Goal: Task Accomplishment & Management: Use online tool/utility

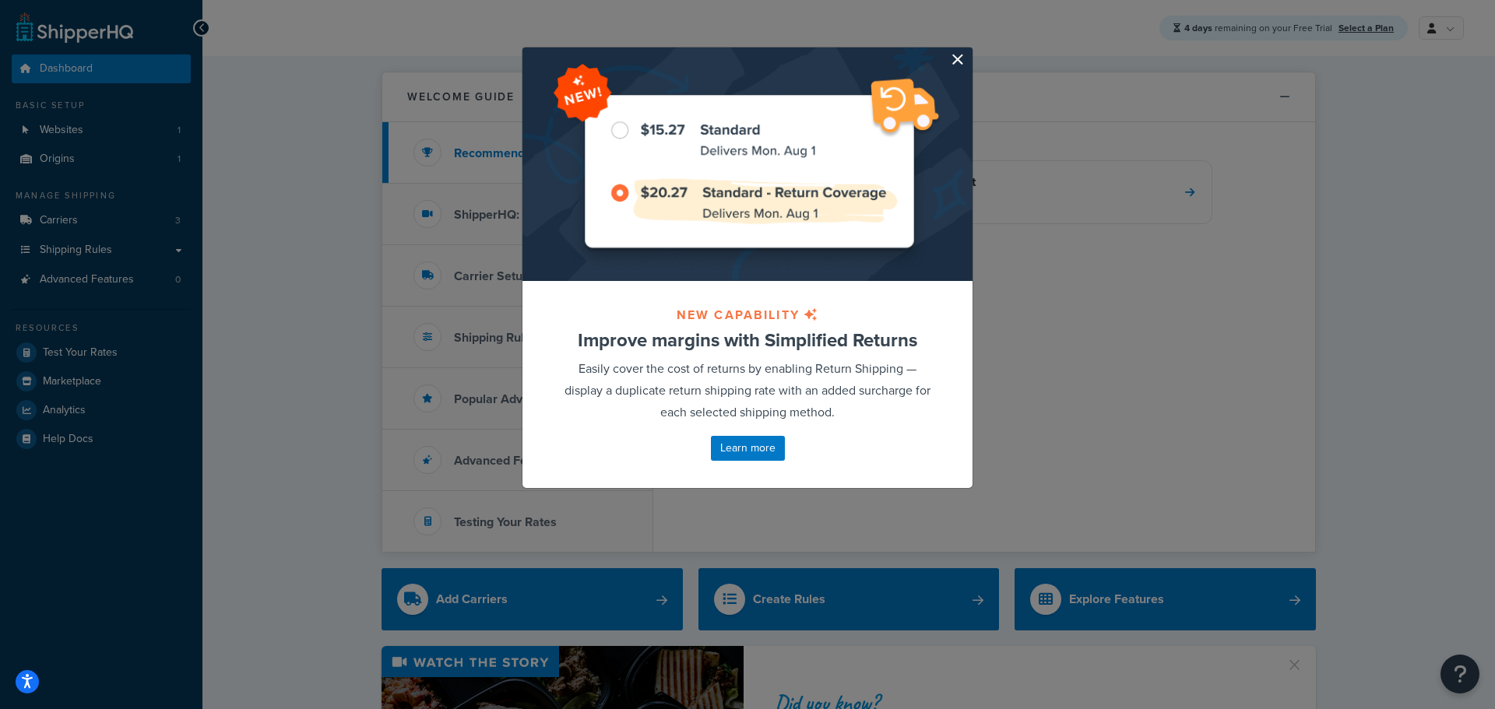
click at [969, 51] on button "button" at bounding box center [971, 49] width 4 height 4
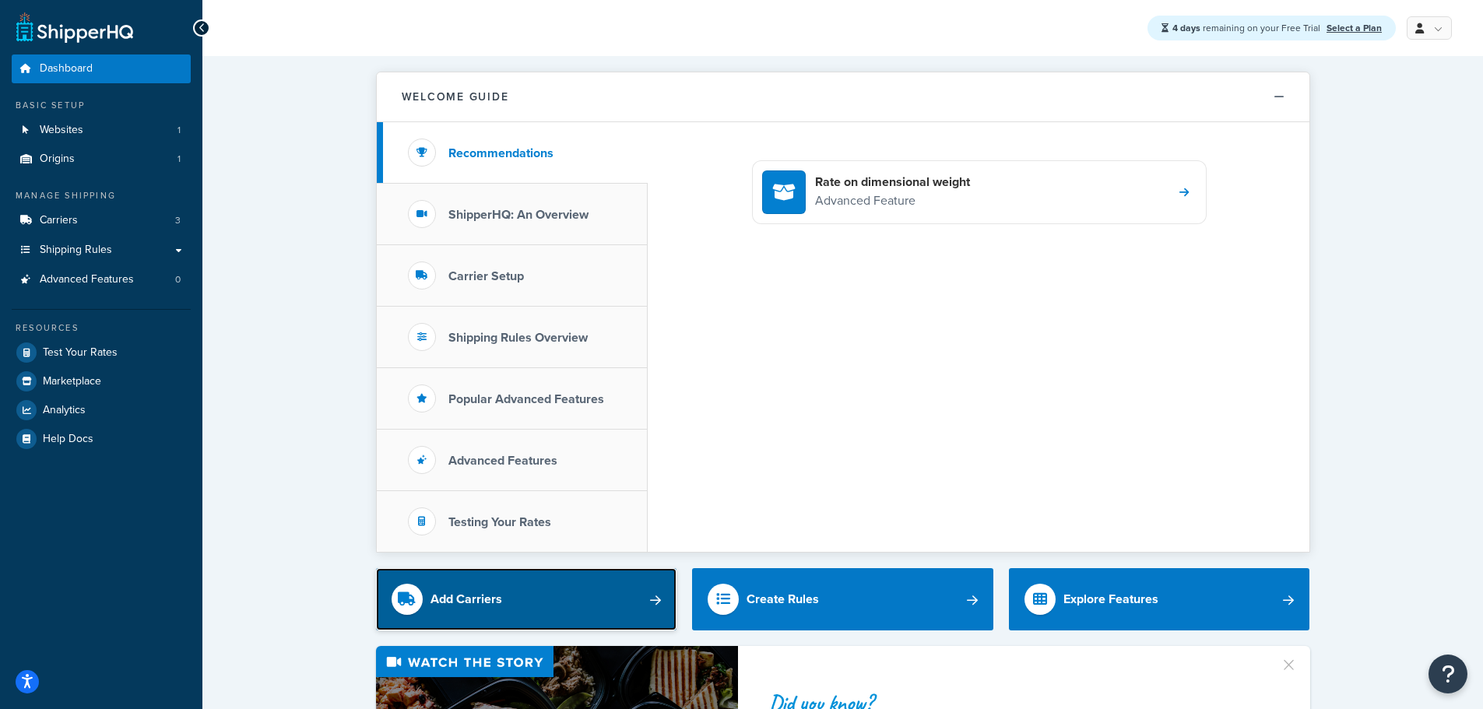
click at [637, 600] on link "Add Carriers" at bounding box center [526, 599] width 301 height 62
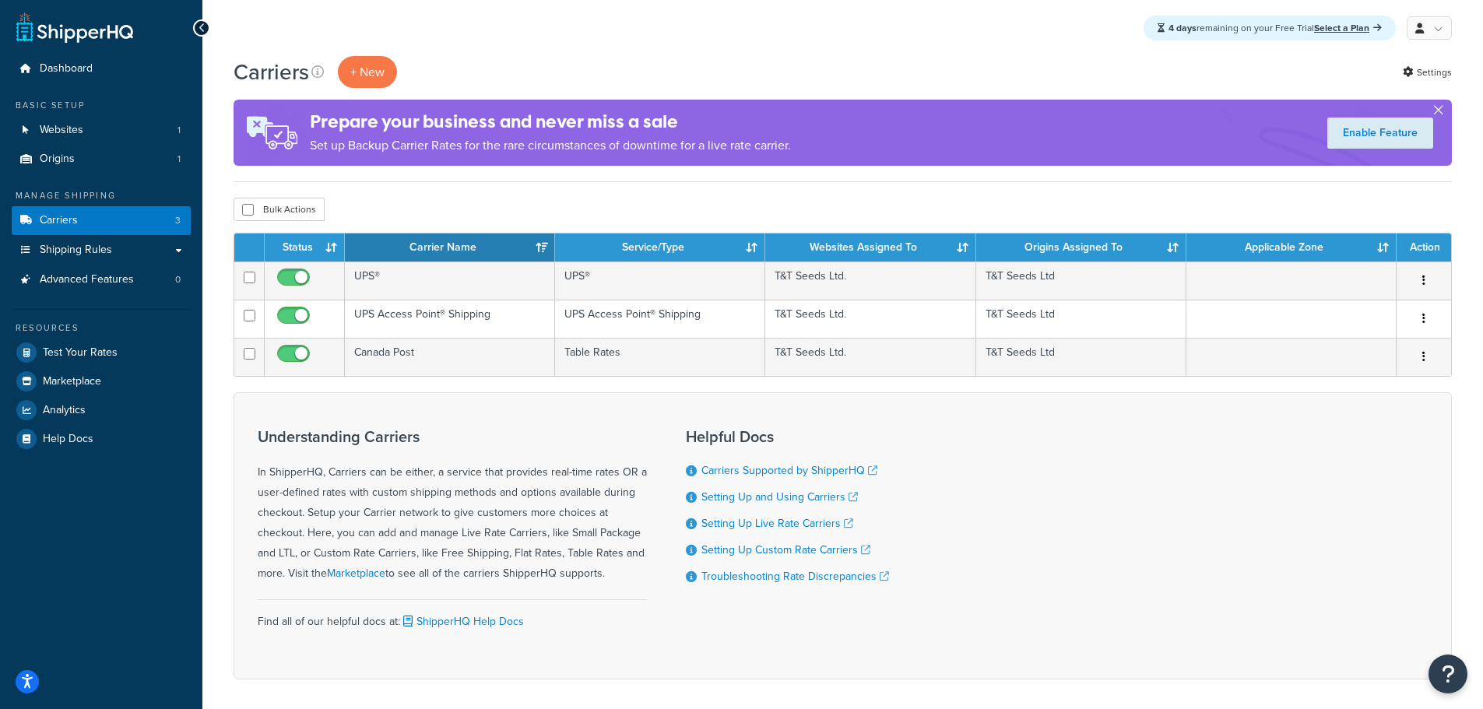
click at [1441, 111] on button "button" at bounding box center [1439, 113] width 4 height 4
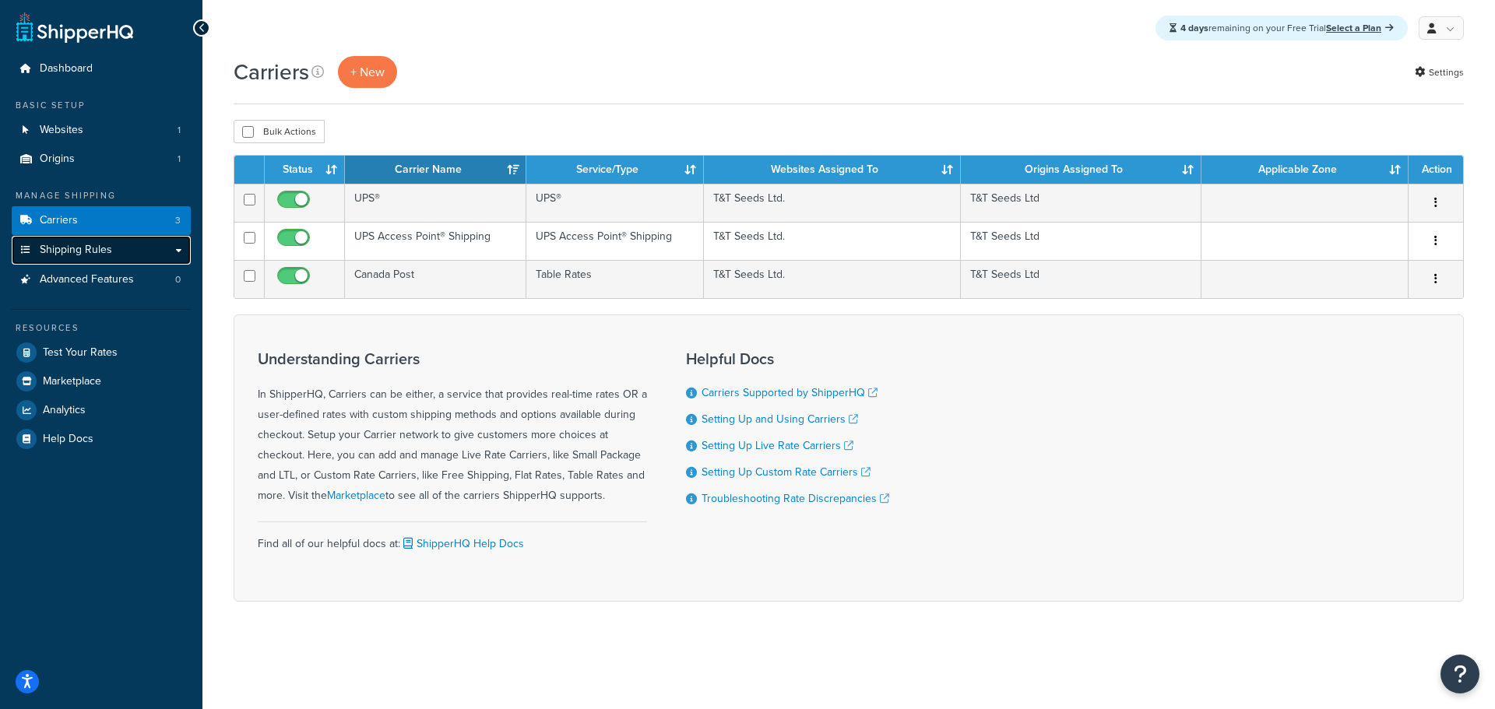
click at [80, 245] on span "Shipping Rules" at bounding box center [76, 250] width 72 height 13
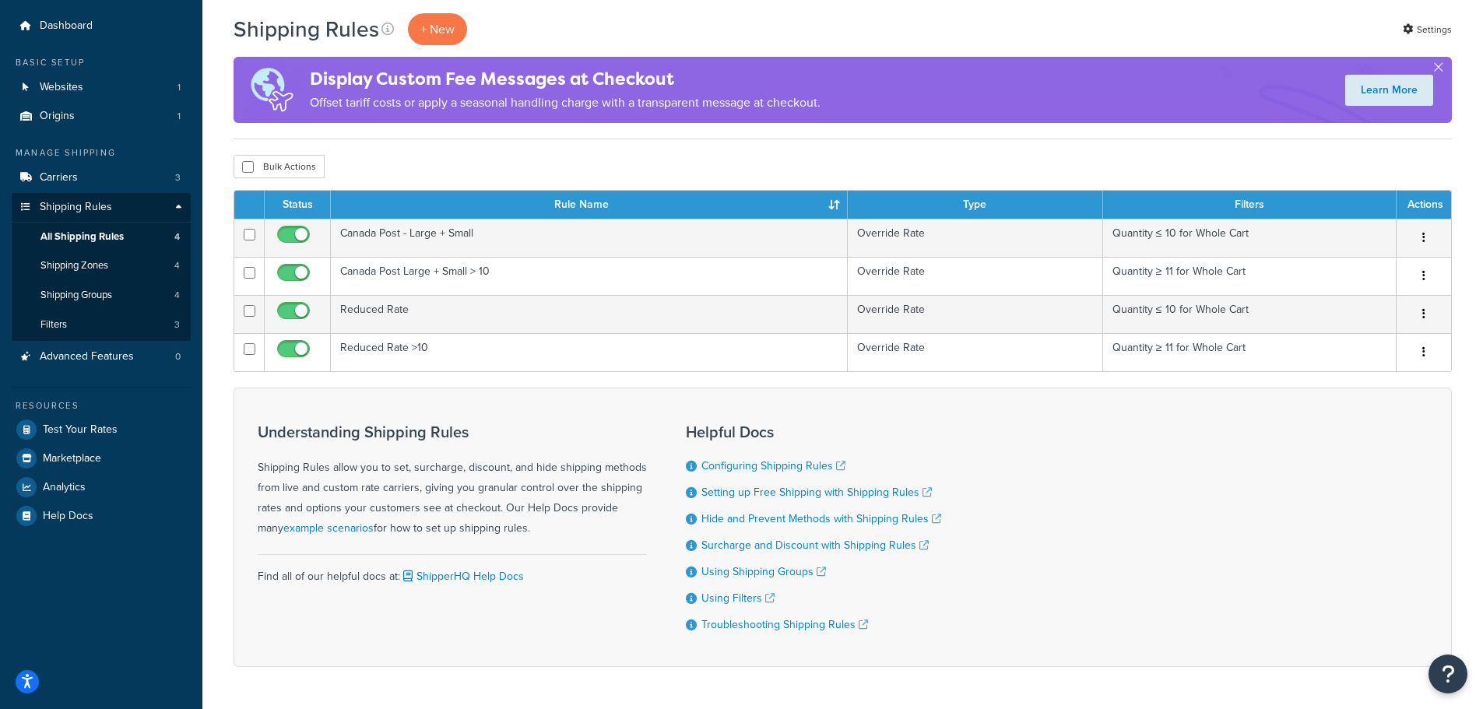
scroll to position [78, 0]
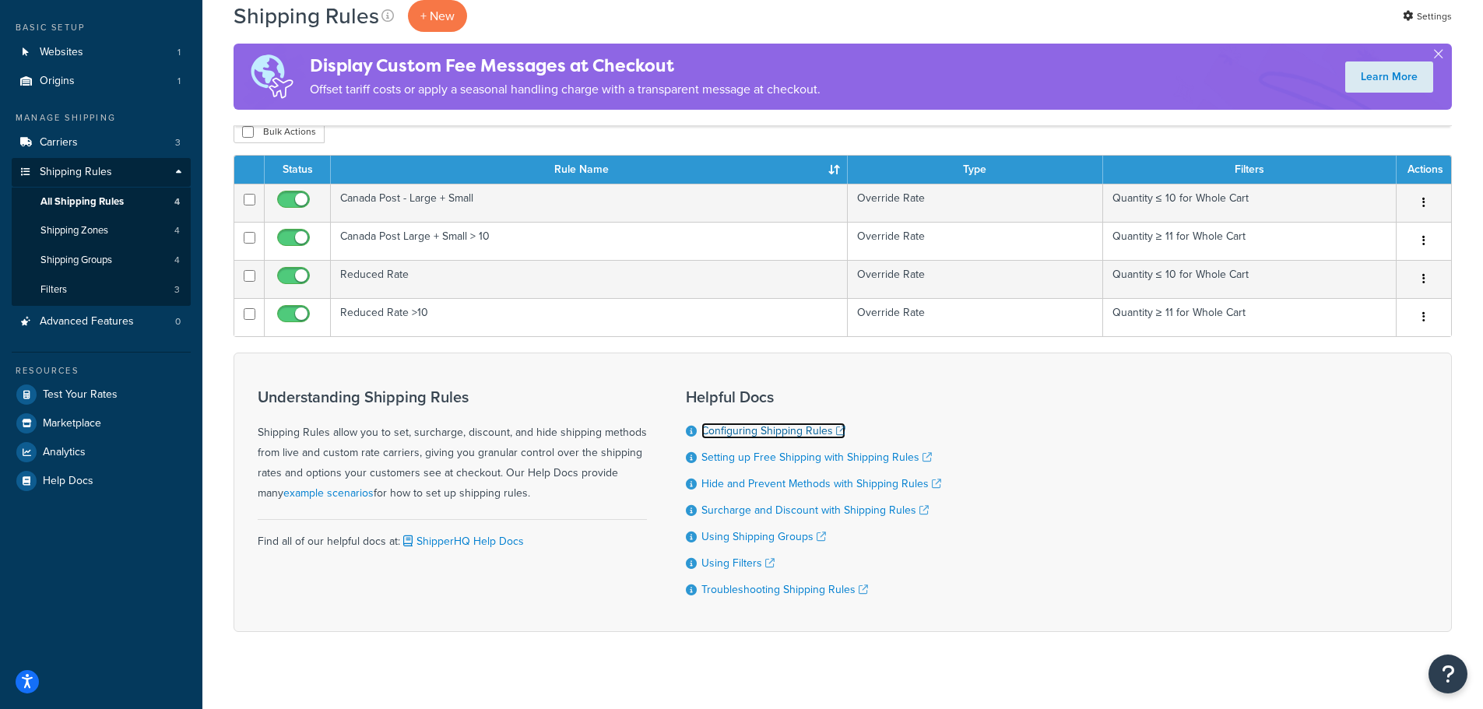
click at [748, 427] on link "Configuring Shipping Rules" at bounding box center [774, 431] width 144 height 16
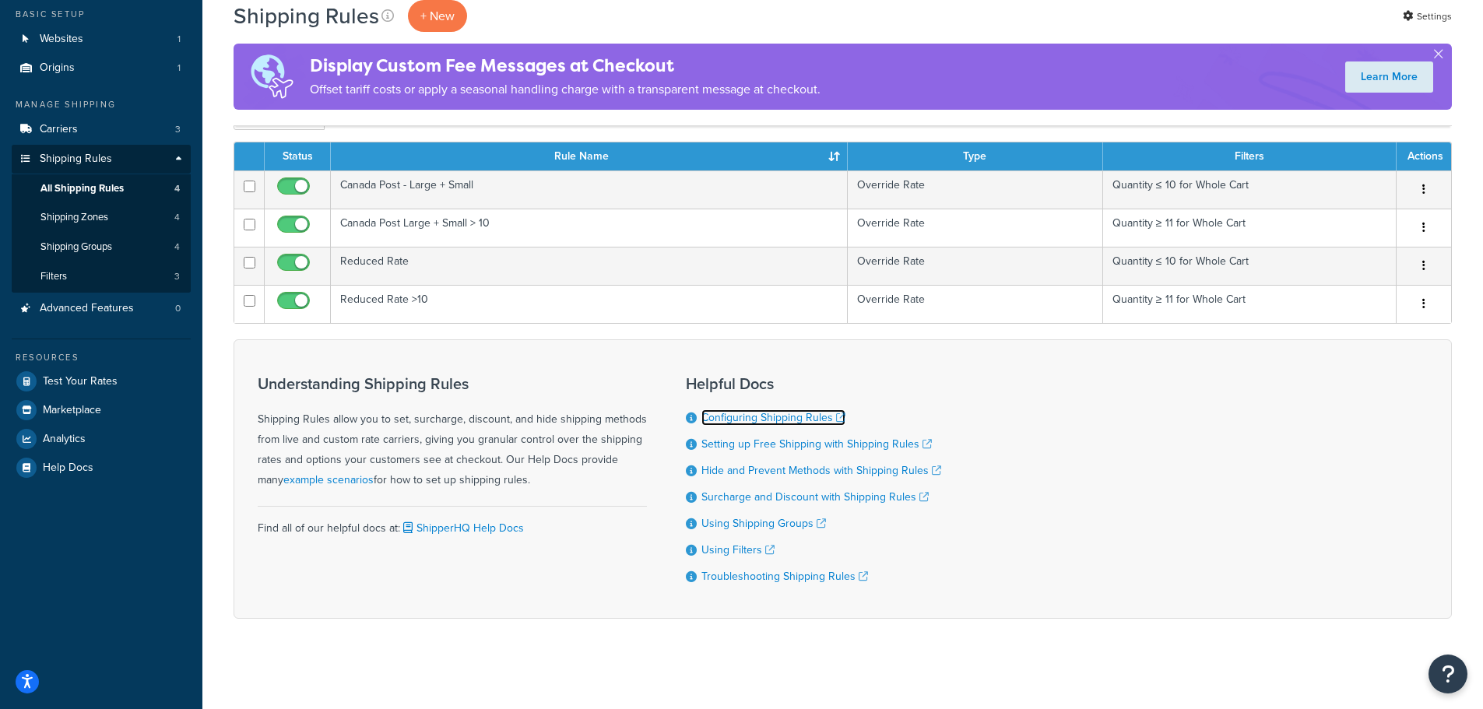
scroll to position [94, 0]
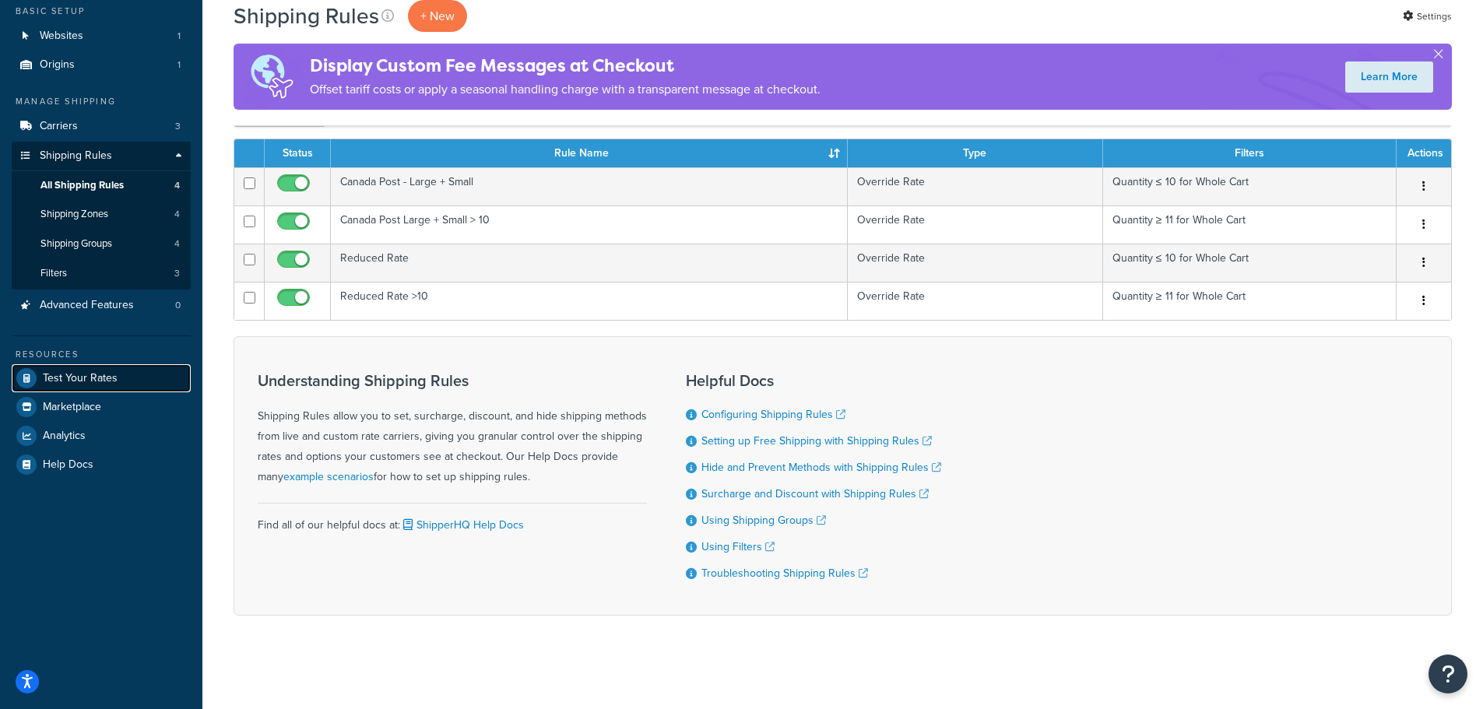
click at [98, 376] on span "Test Your Rates" at bounding box center [80, 378] width 75 height 13
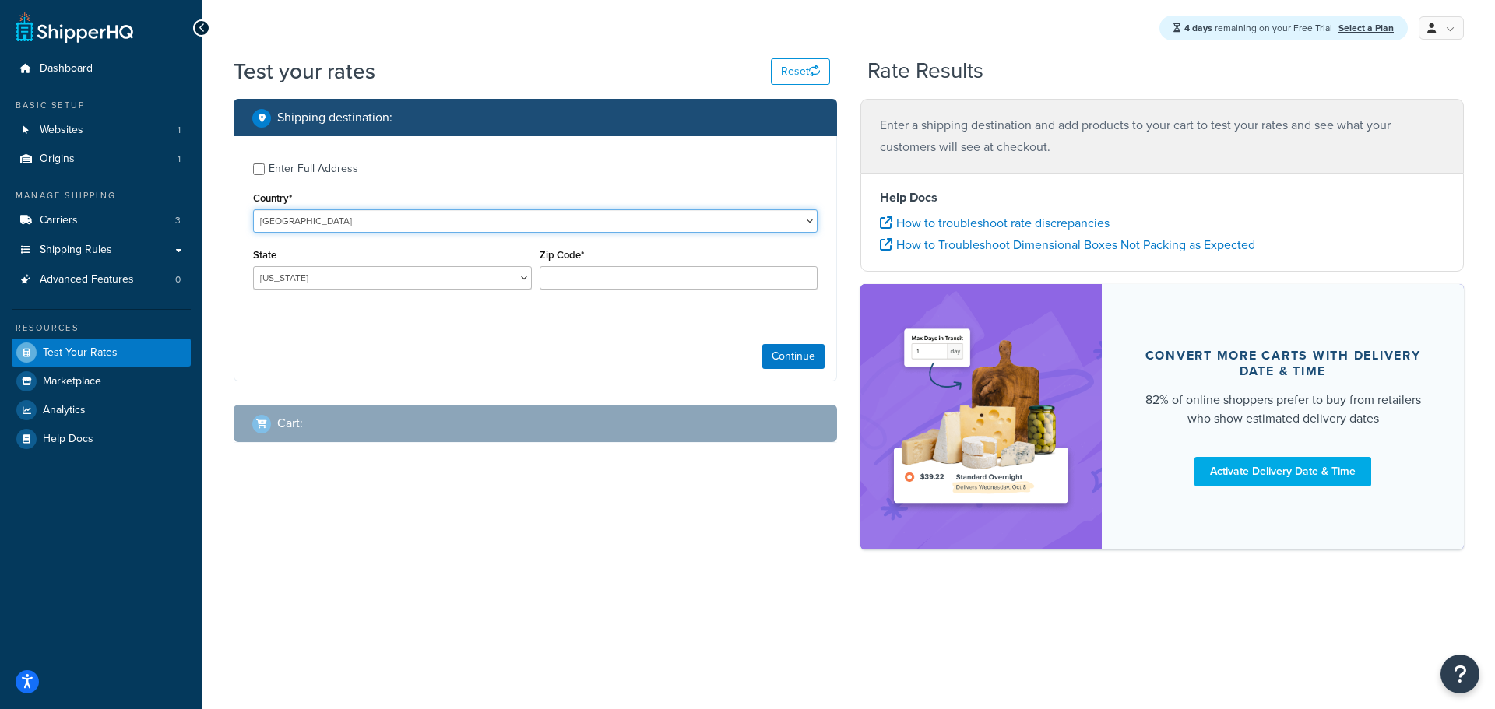
click at [438, 220] on select "United States United Kingdom Afghanistan Åland Islands Albania Algeria American…" at bounding box center [535, 220] width 565 height 23
select select "CA"
click at [253, 209] on select "United States United Kingdom Afghanistan Åland Islands Albania Algeria American…" at bounding box center [535, 220] width 565 height 23
click at [475, 275] on select "Alberta British Columbia Manitoba New Brunswick Newfoundland and Labrador North…" at bounding box center [392, 277] width 279 height 23
select select "MB"
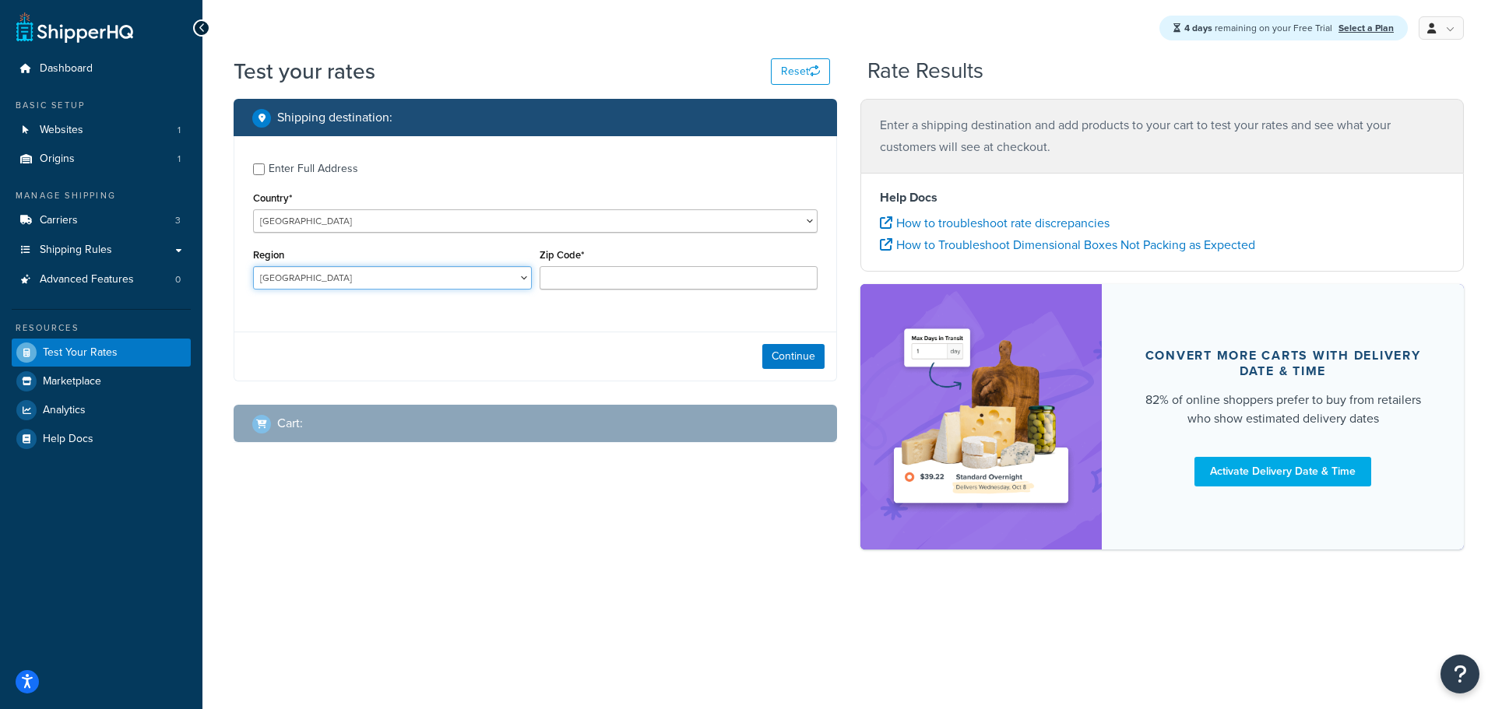
click at [253, 266] on select "Alberta British Columbia Manitoba New Brunswick Newfoundland and Labrador North…" at bounding box center [392, 277] width 279 height 23
click at [579, 270] on input "Zip Code*" at bounding box center [679, 277] width 279 height 23
type input "R4H1B1"
click at [793, 357] on button "Continue" at bounding box center [793, 356] width 62 height 25
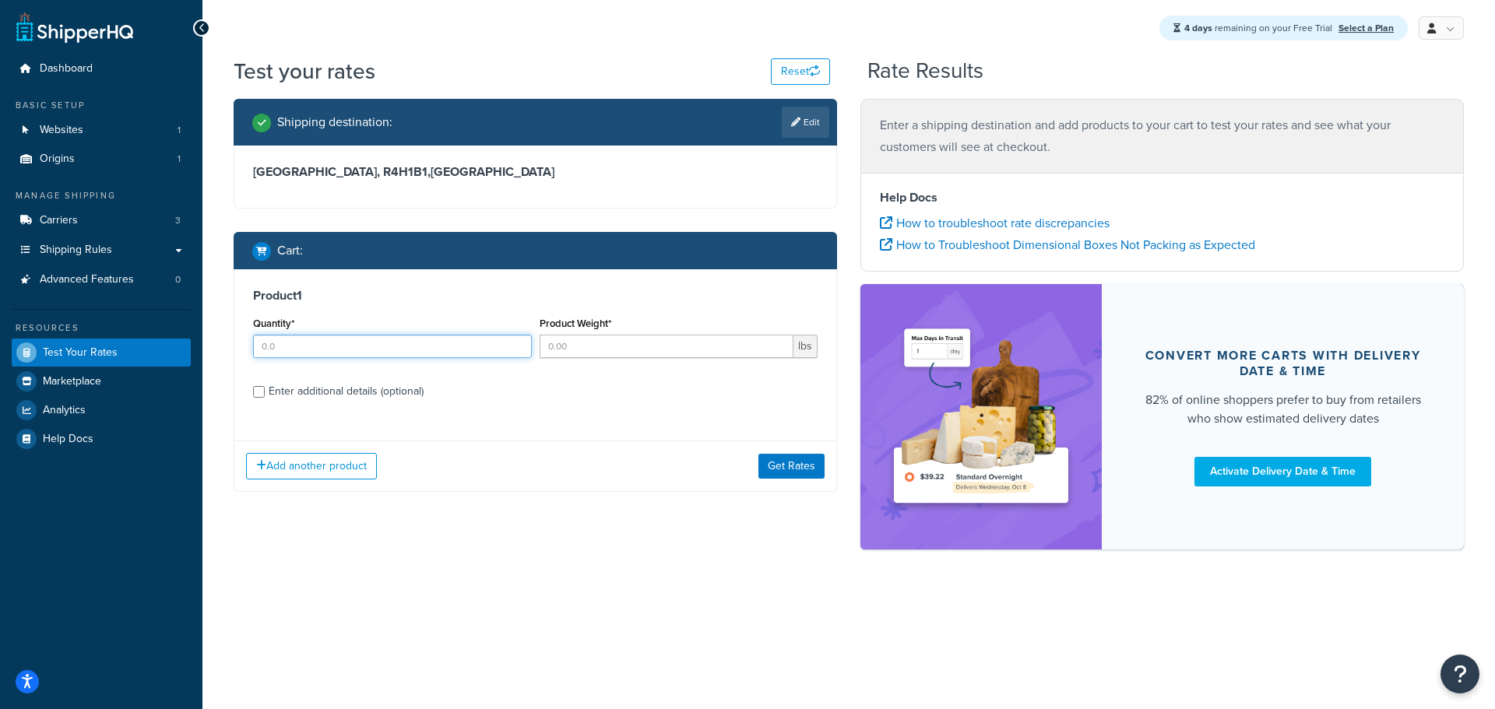
click at [484, 343] on input "Quantity*" at bounding box center [392, 346] width 279 height 23
type input "1"
click at [517, 343] on input "1" at bounding box center [392, 346] width 279 height 23
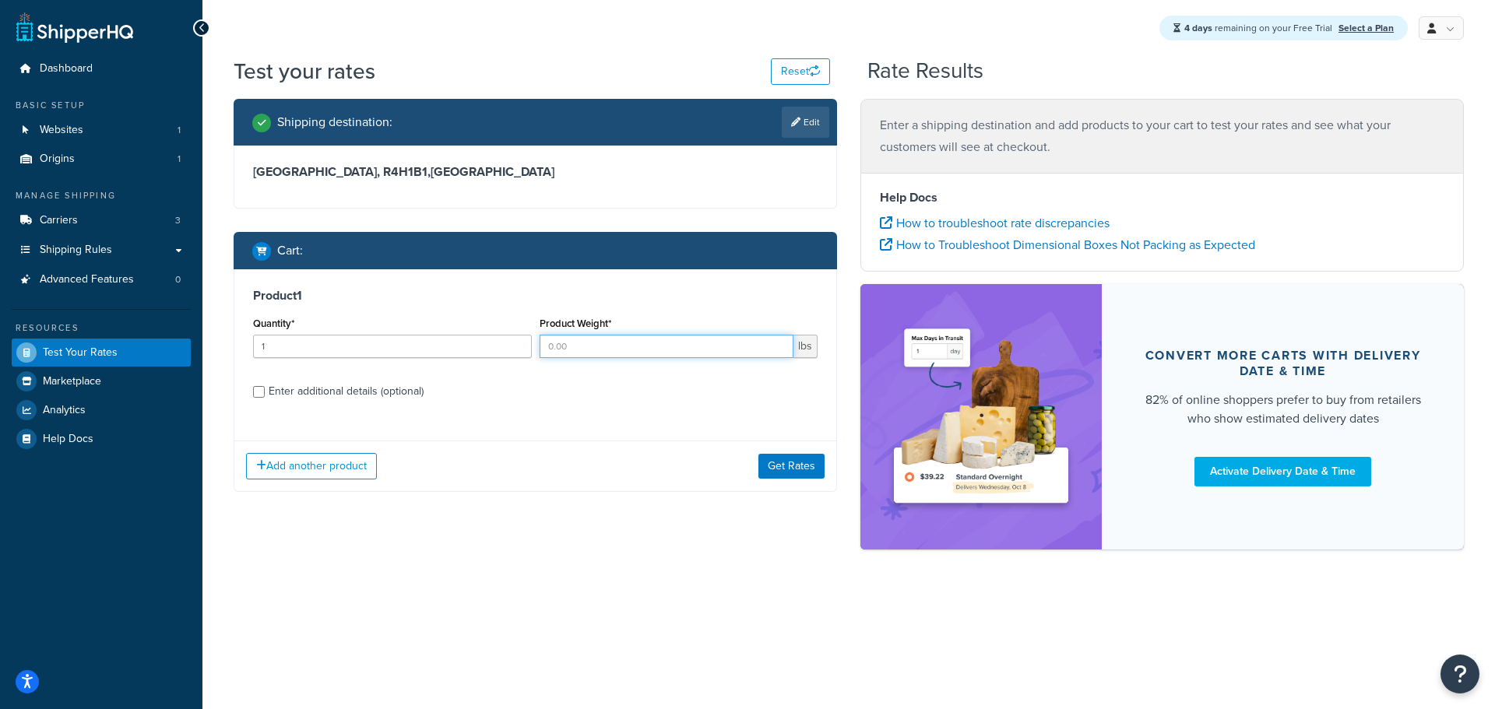
click at [617, 348] on input "Product Weight*" at bounding box center [667, 346] width 255 height 23
type input "10"
click at [797, 466] on button "Get Rates" at bounding box center [791, 466] width 66 height 25
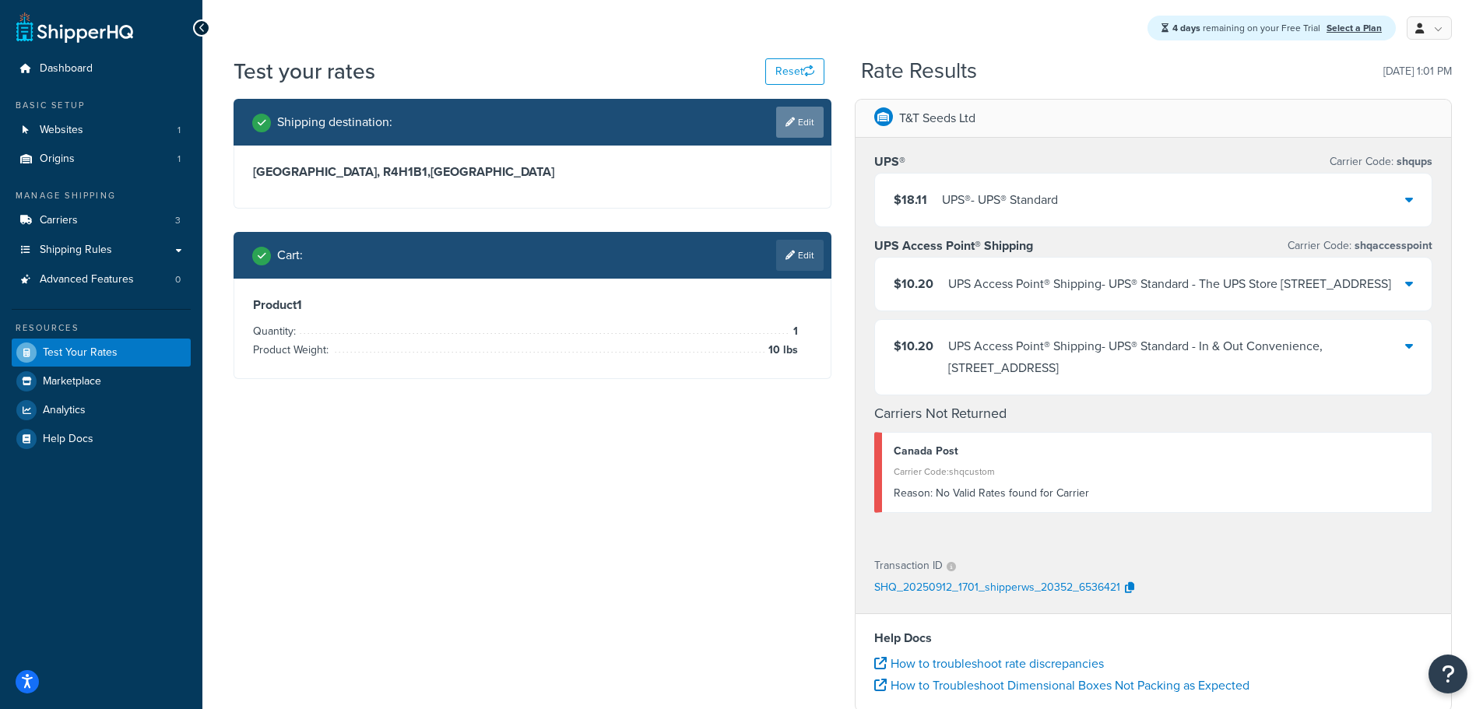
click at [790, 122] on icon at bounding box center [790, 122] width 9 height 9
select select "CA"
select select "MB"
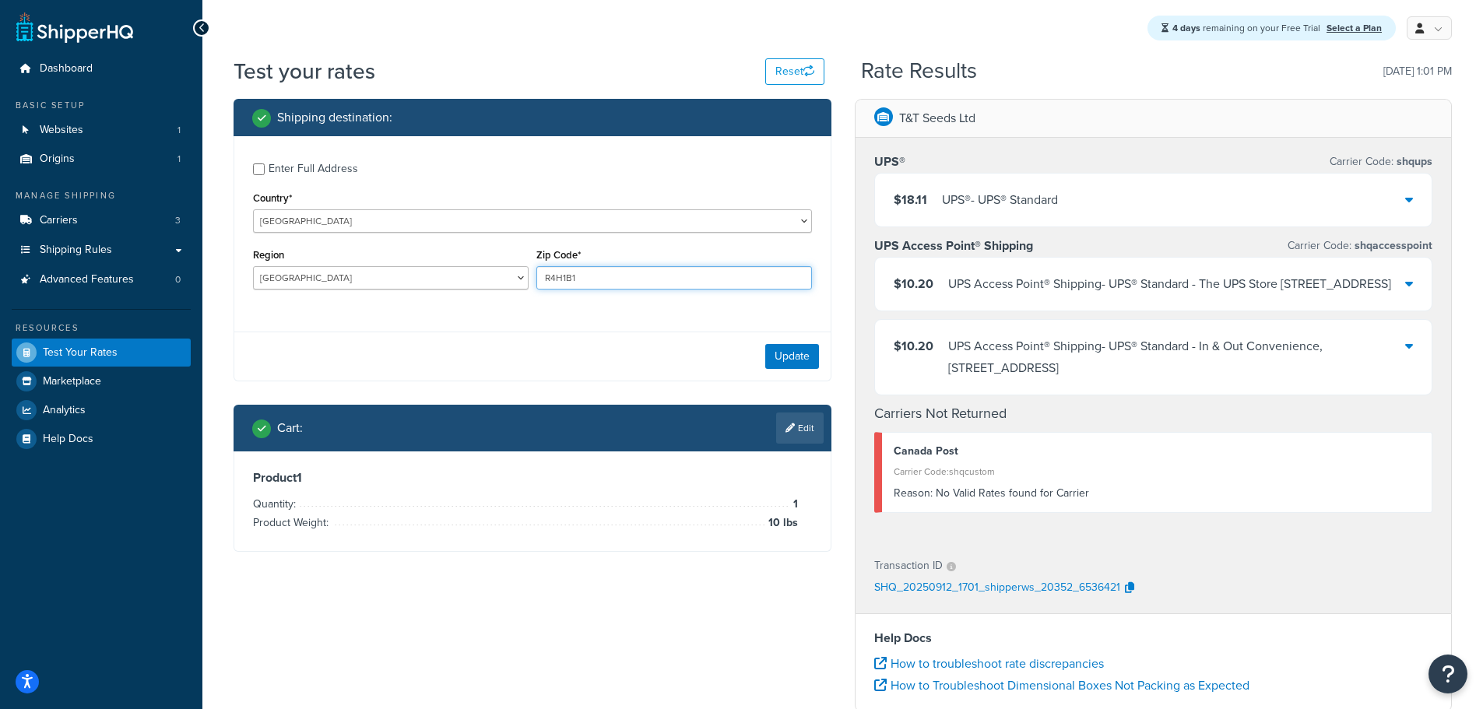
drag, startPoint x: 604, startPoint y: 282, endPoint x: 530, endPoint y: 278, distance: 74.1
click at [530, 278] on div "Region Alberta British Columbia Manitoba New Brunswick Newfoundland and Labrado…" at bounding box center [532, 273] width 567 height 57
type input "R3P 2T9"
click at [779, 357] on button "Update" at bounding box center [792, 356] width 54 height 25
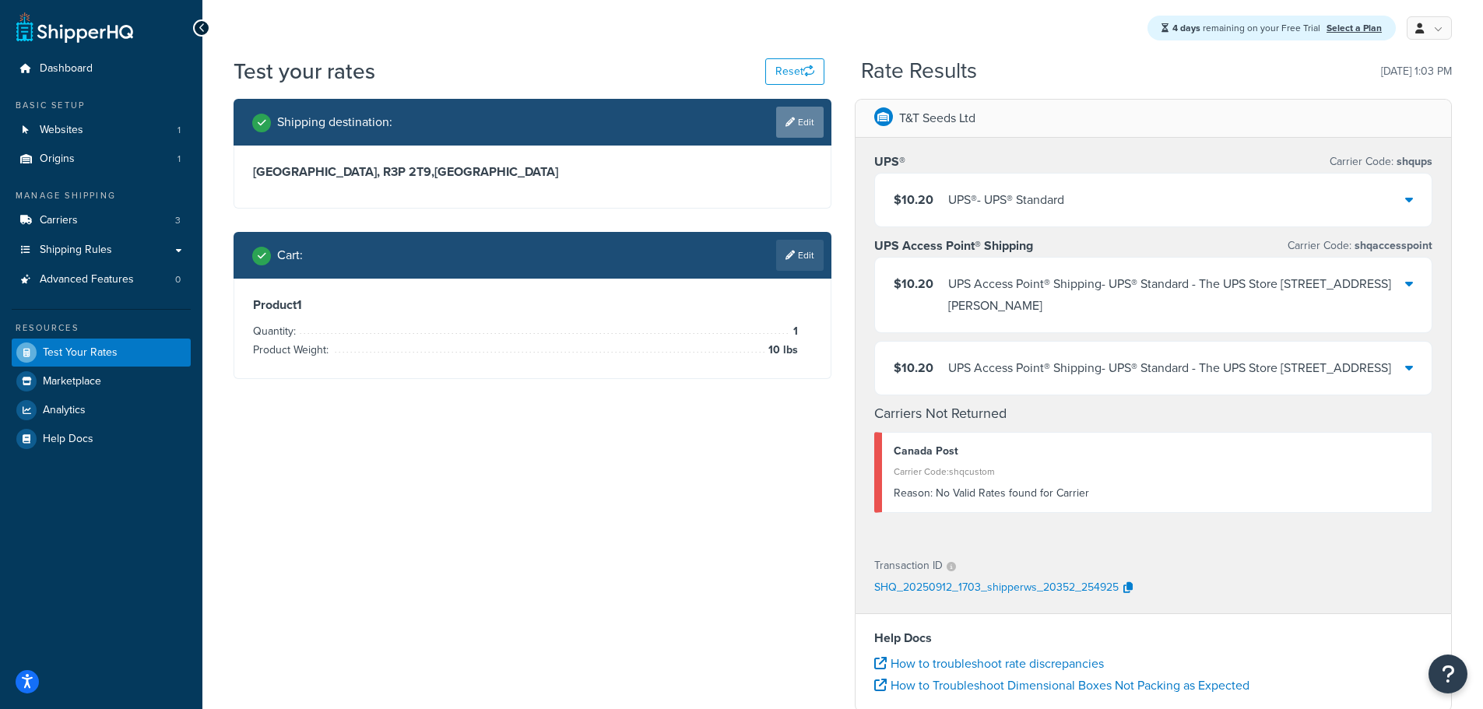
click at [799, 118] on link "Edit" at bounding box center [799, 122] width 47 height 31
select select "CA"
select select "MB"
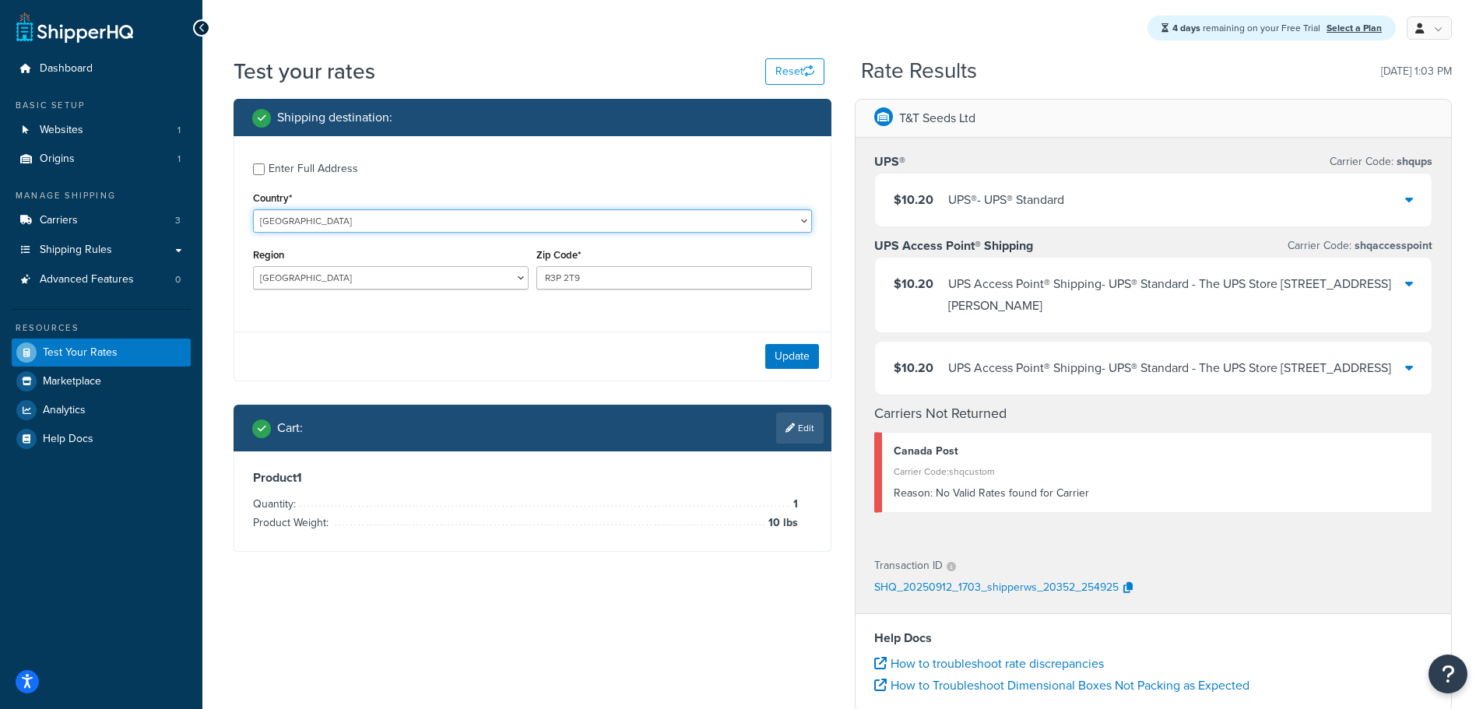
click at [403, 221] on select "United States United Kingdom Afghanistan Åland Islands Albania Algeria American…" at bounding box center [532, 220] width 559 height 23
click at [439, 171] on label "Enter Full Address" at bounding box center [541, 167] width 544 height 25
click at [265, 171] on input "Enter Full Address" at bounding box center [259, 170] width 12 height 12
checkbox input "true"
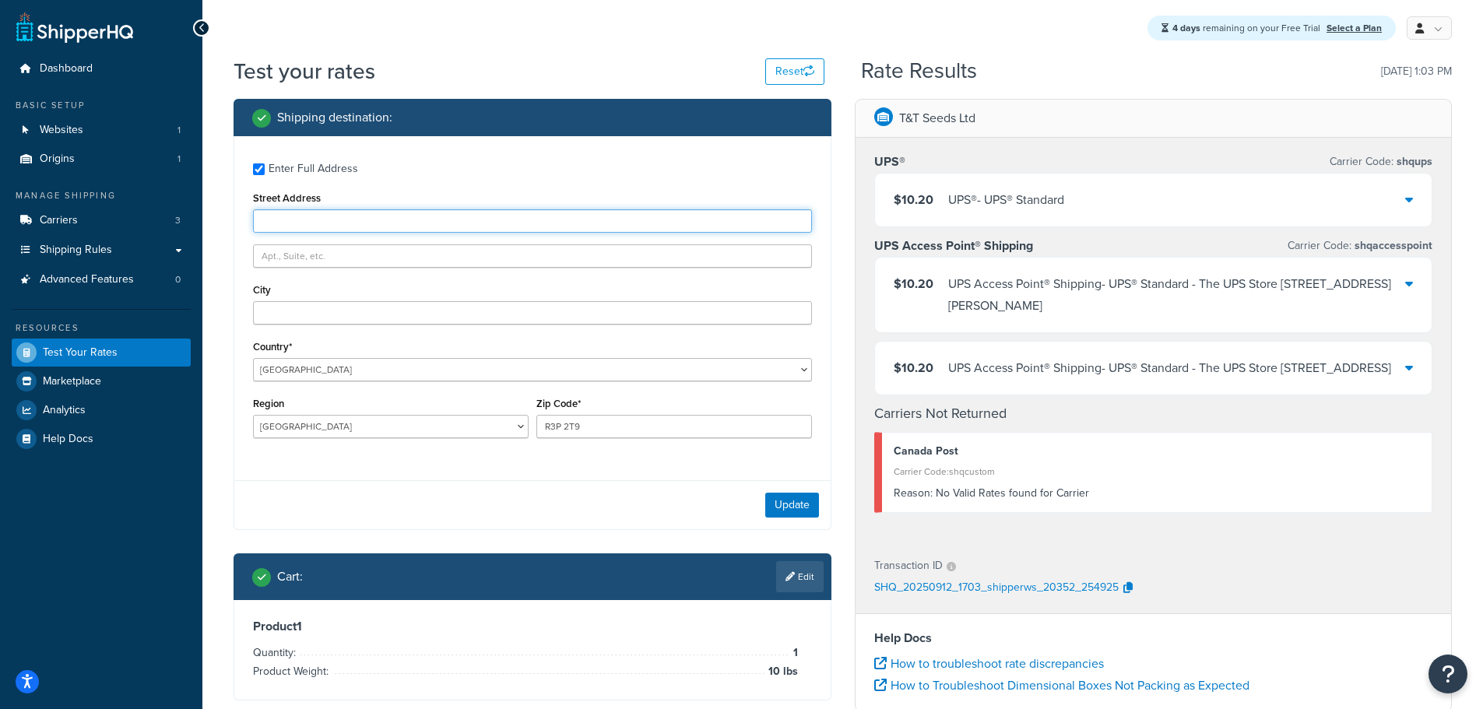
click at [350, 217] on input "Street Address" at bounding box center [532, 220] width 559 height 23
type input "721 Sterling Lyon Pkwy"
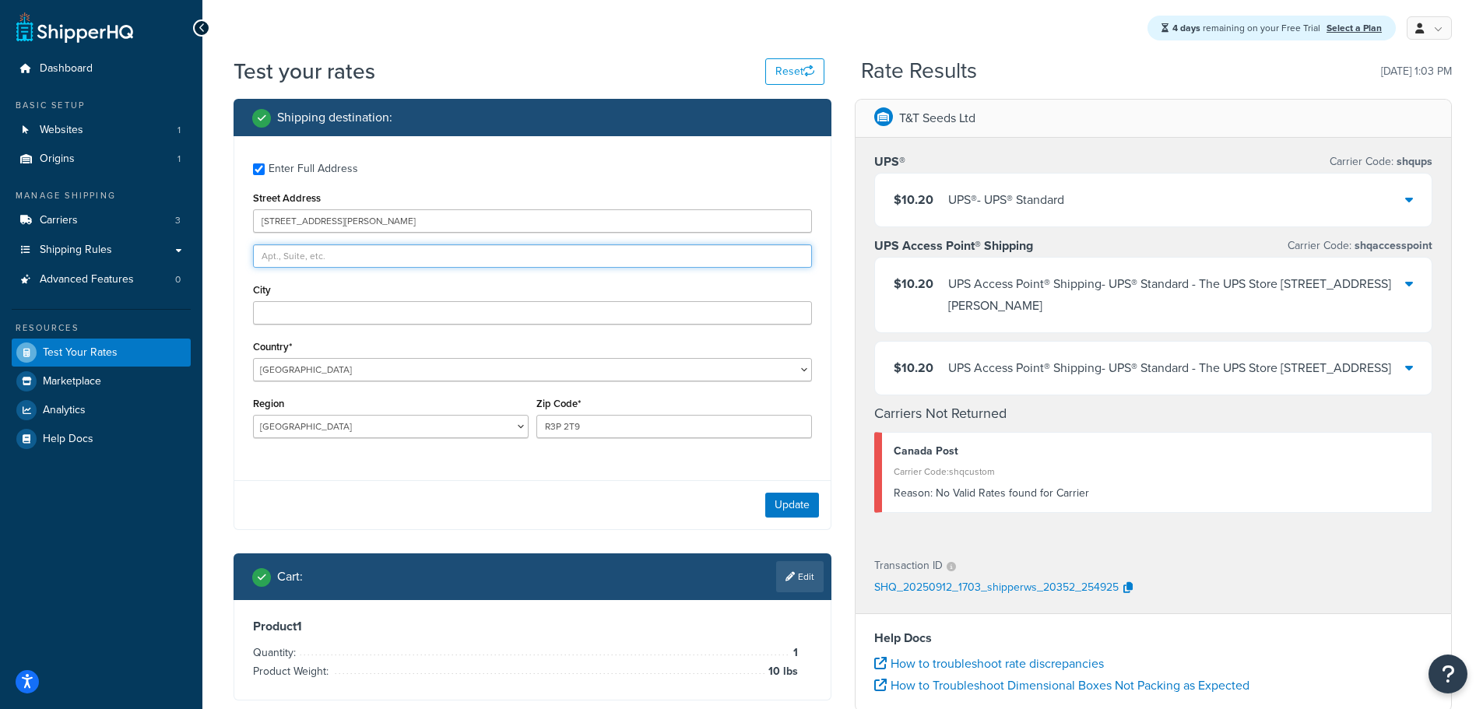
type input "402"
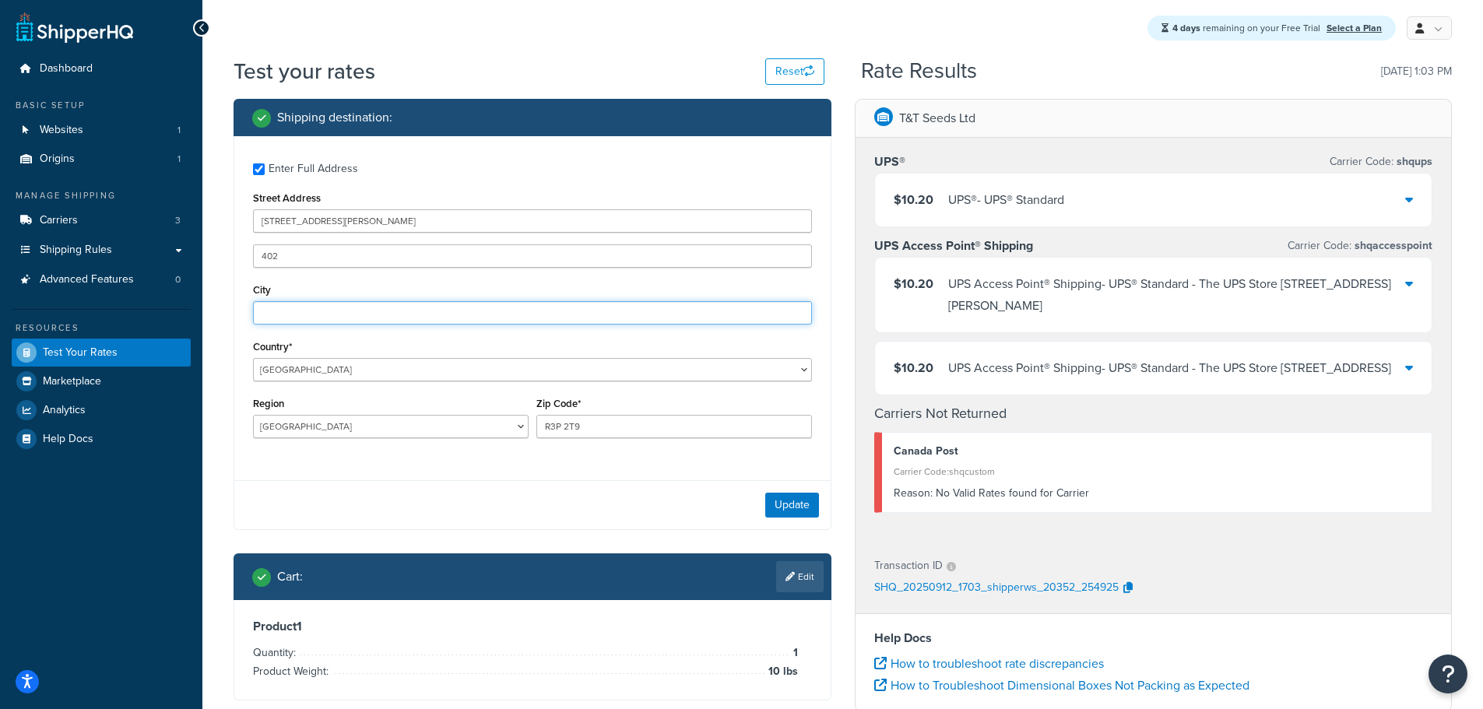
type input "Winnipeg"
click at [783, 501] on button "Update" at bounding box center [792, 505] width 54 height 25
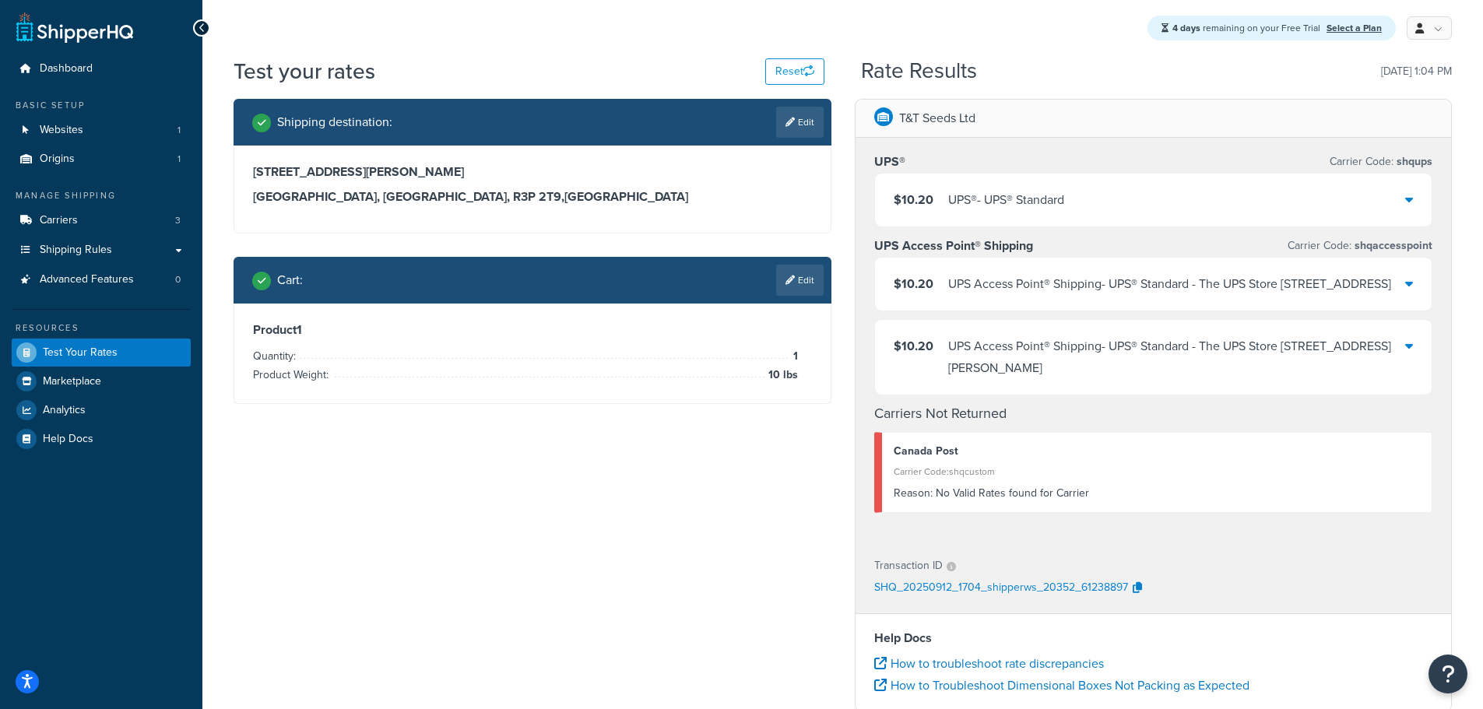
click at [1408, 202] on icon at bounding box center [1410, 199] width 8 height 12
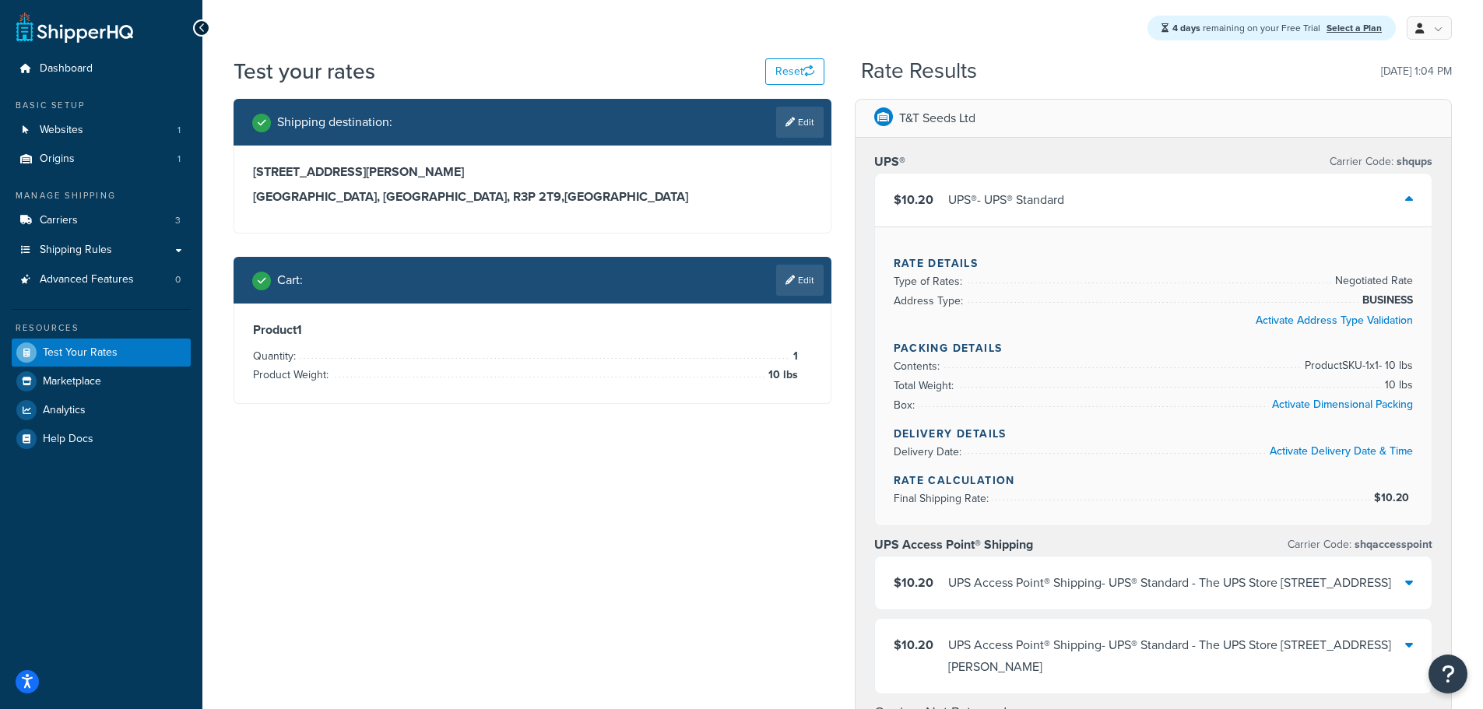
click at [1408, 202] on icon at bounding box center [1410, 199] width 8 height 12
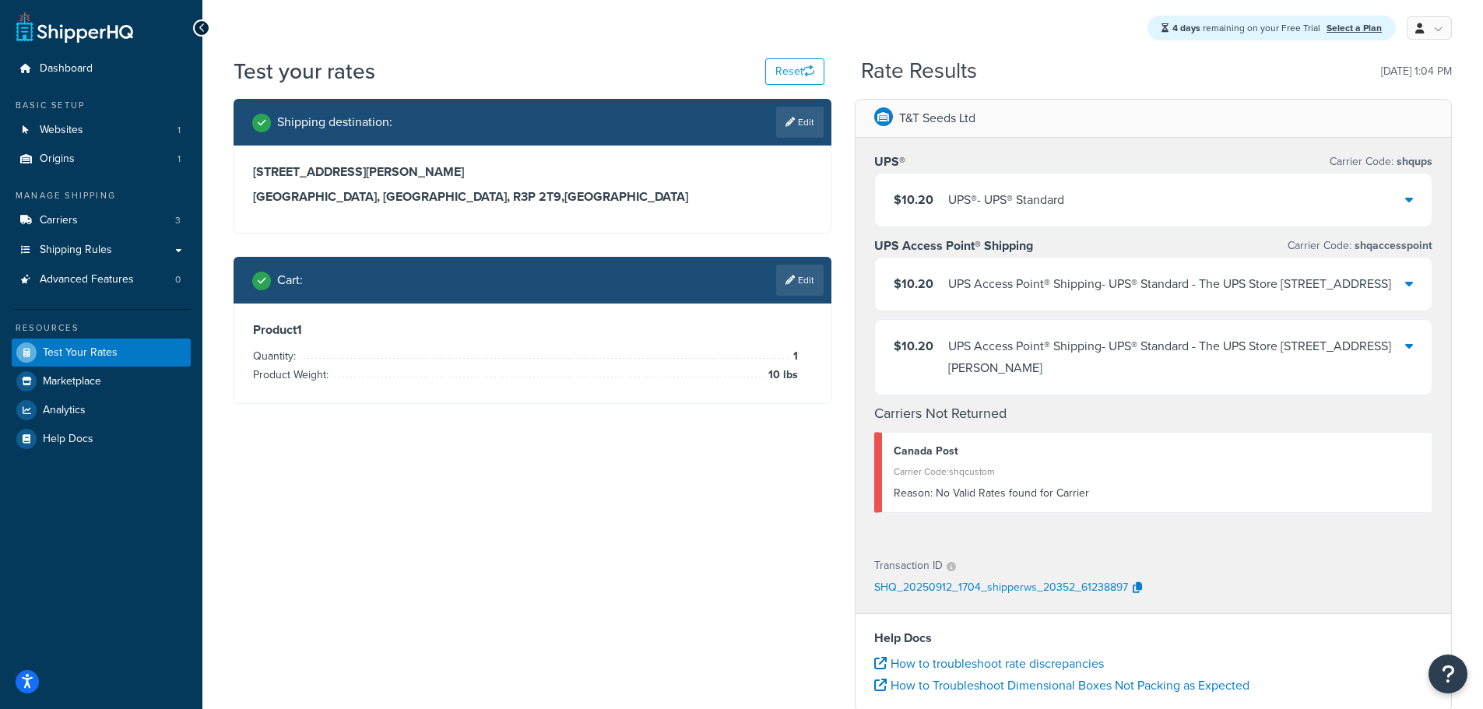
click at [1409, 290] on icon at bounding box center [1410, 283] width 8 height 12
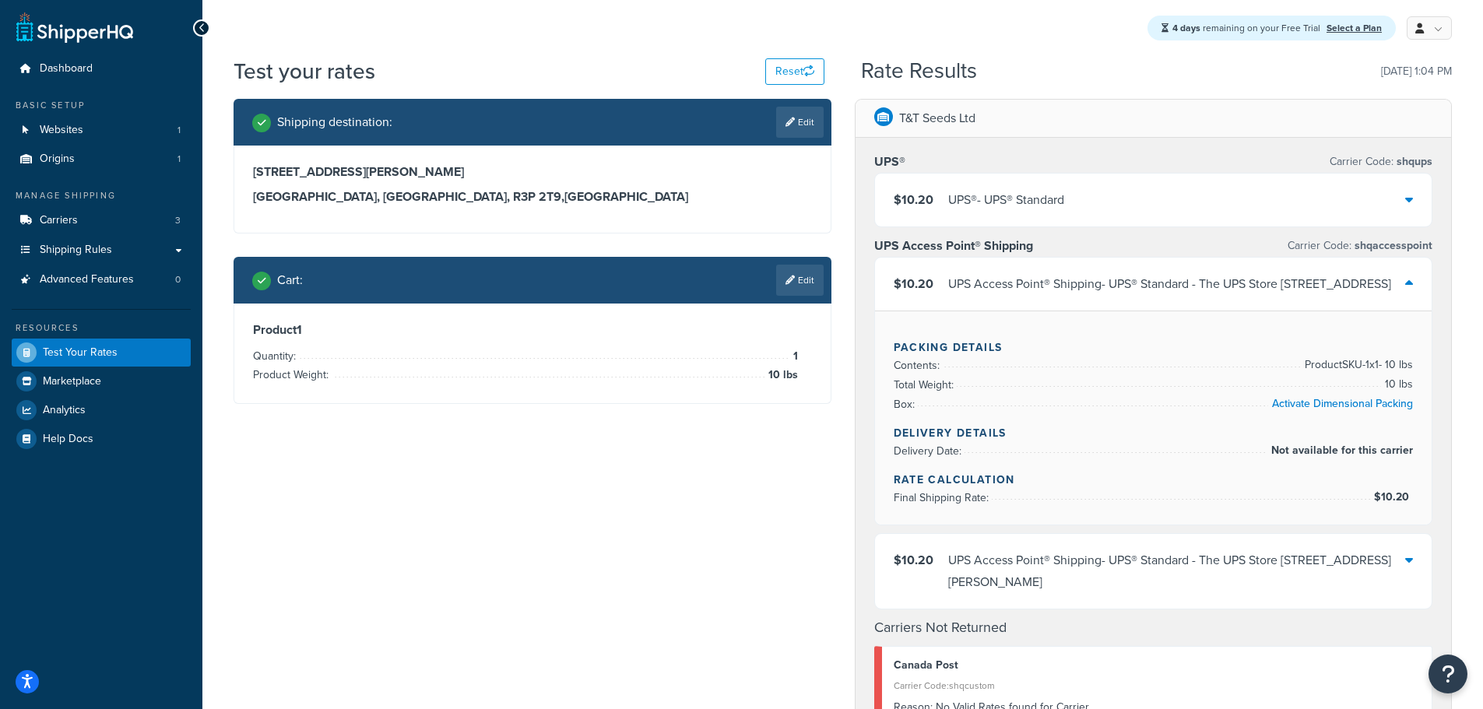
click at [1409, 290] on icon at bounding box center [1410, 283] width 8 height 12
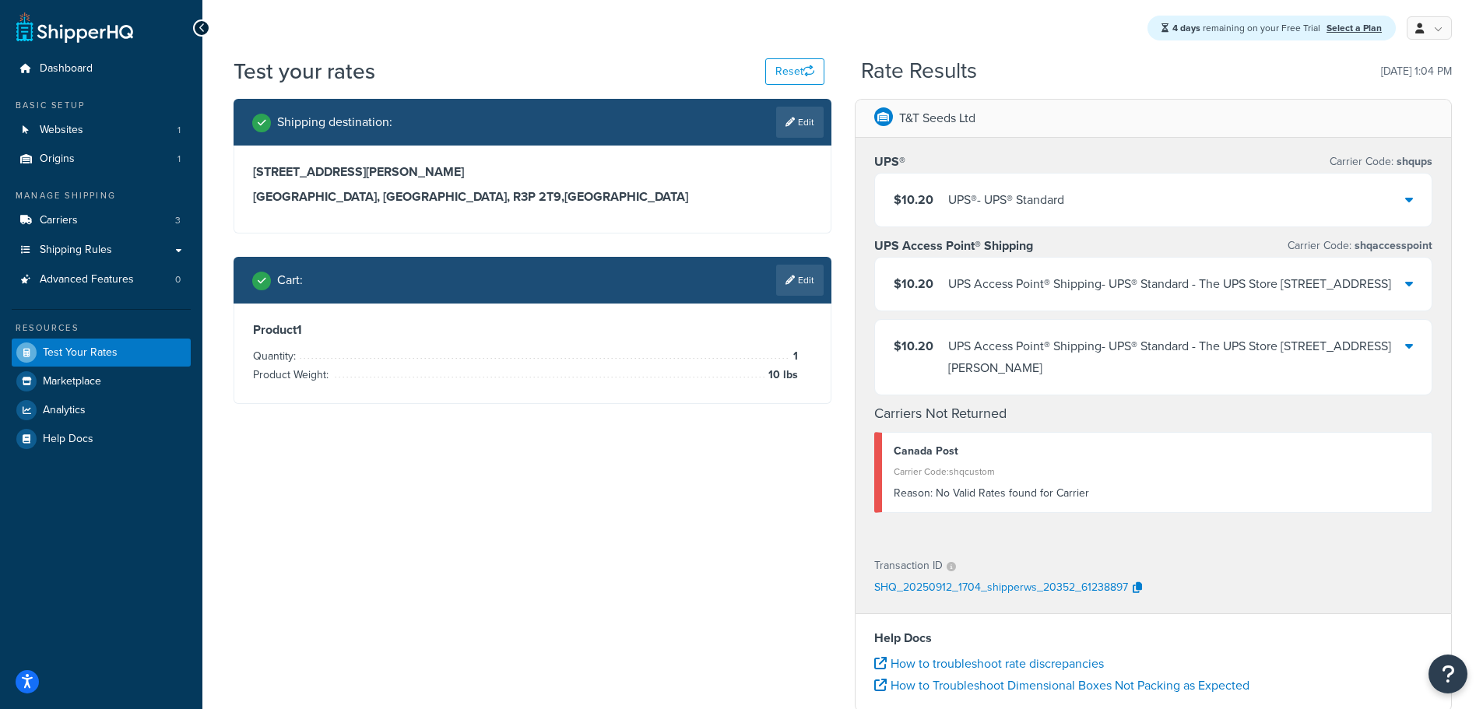
click at [1409, 352] on icon at bounding box center [1410, 346] width 8 height 12
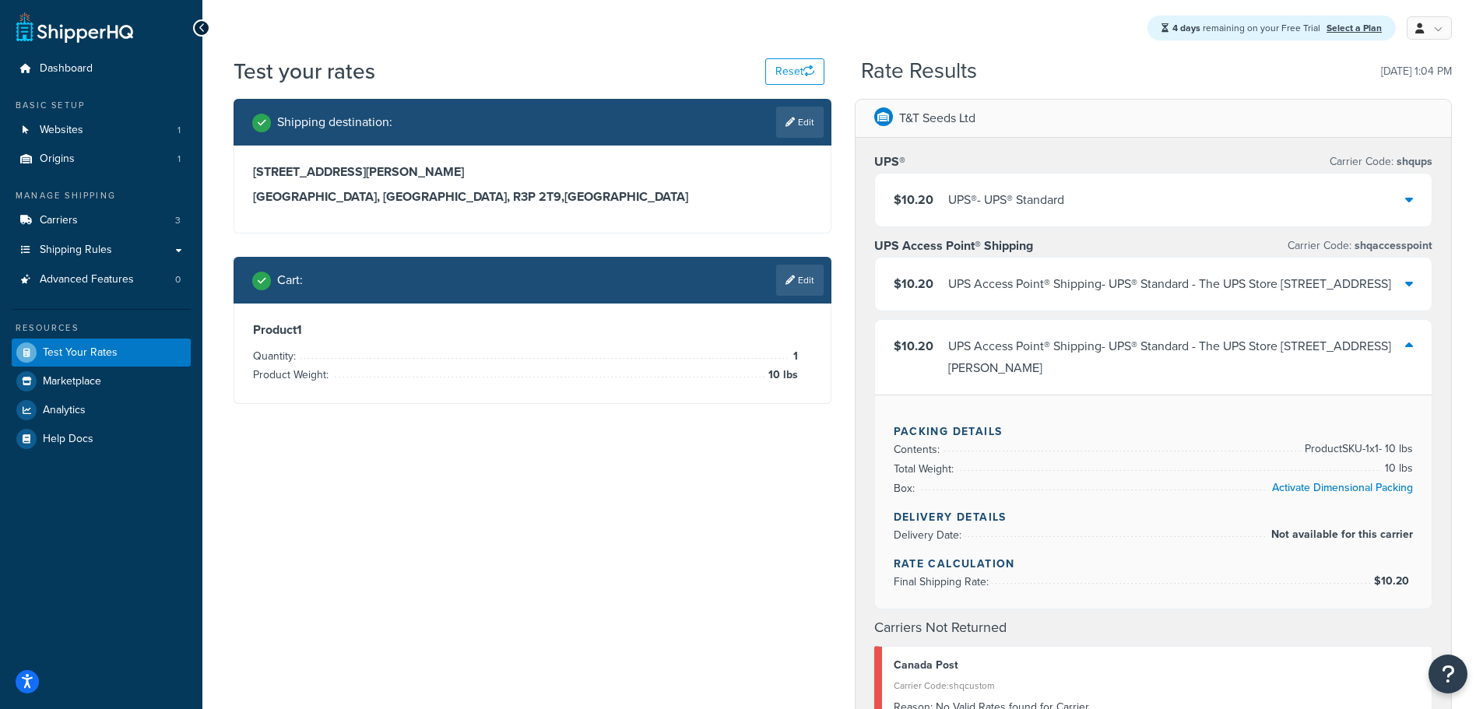
click at [1409, 352] on icon at bounding box center [1410, 346] width 8 height 12
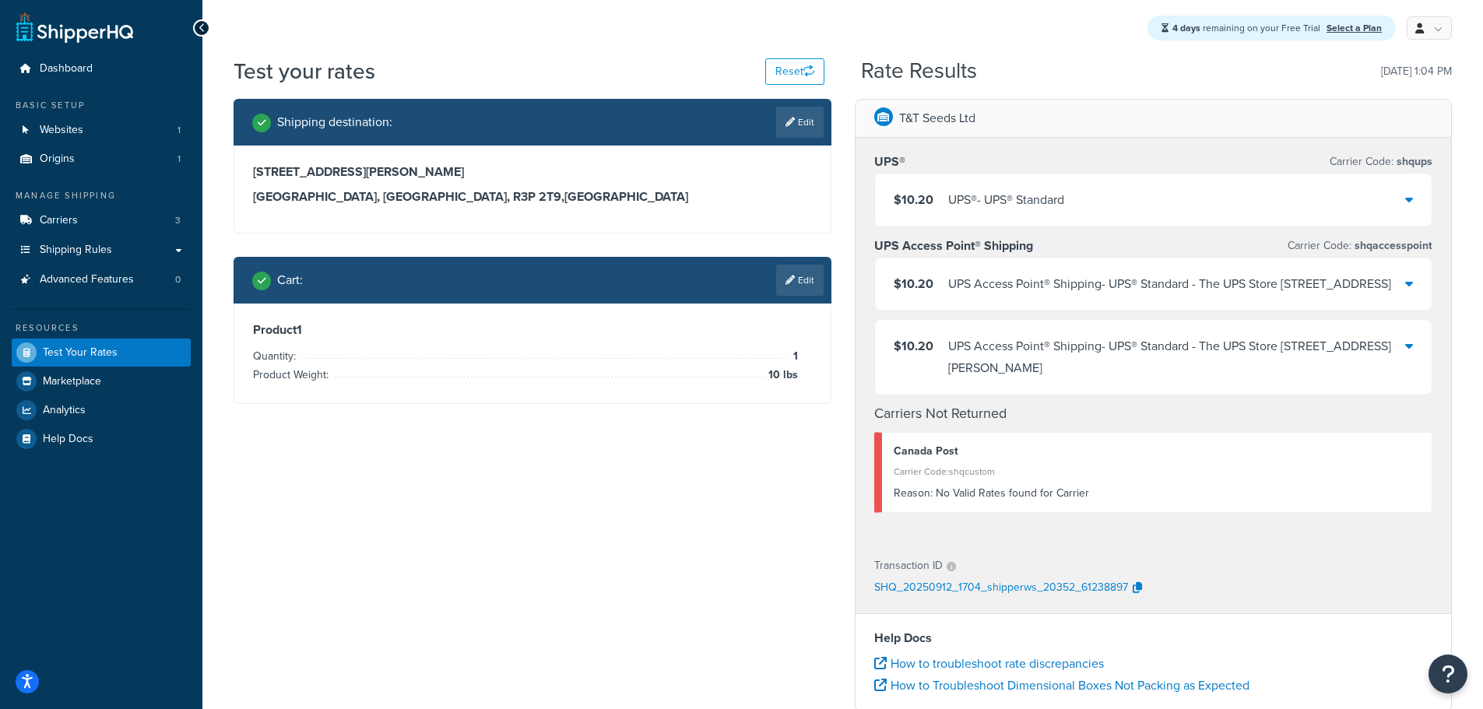
click at [1411, 202] on icon at bounding box center [1410, 199] width 8 height 12
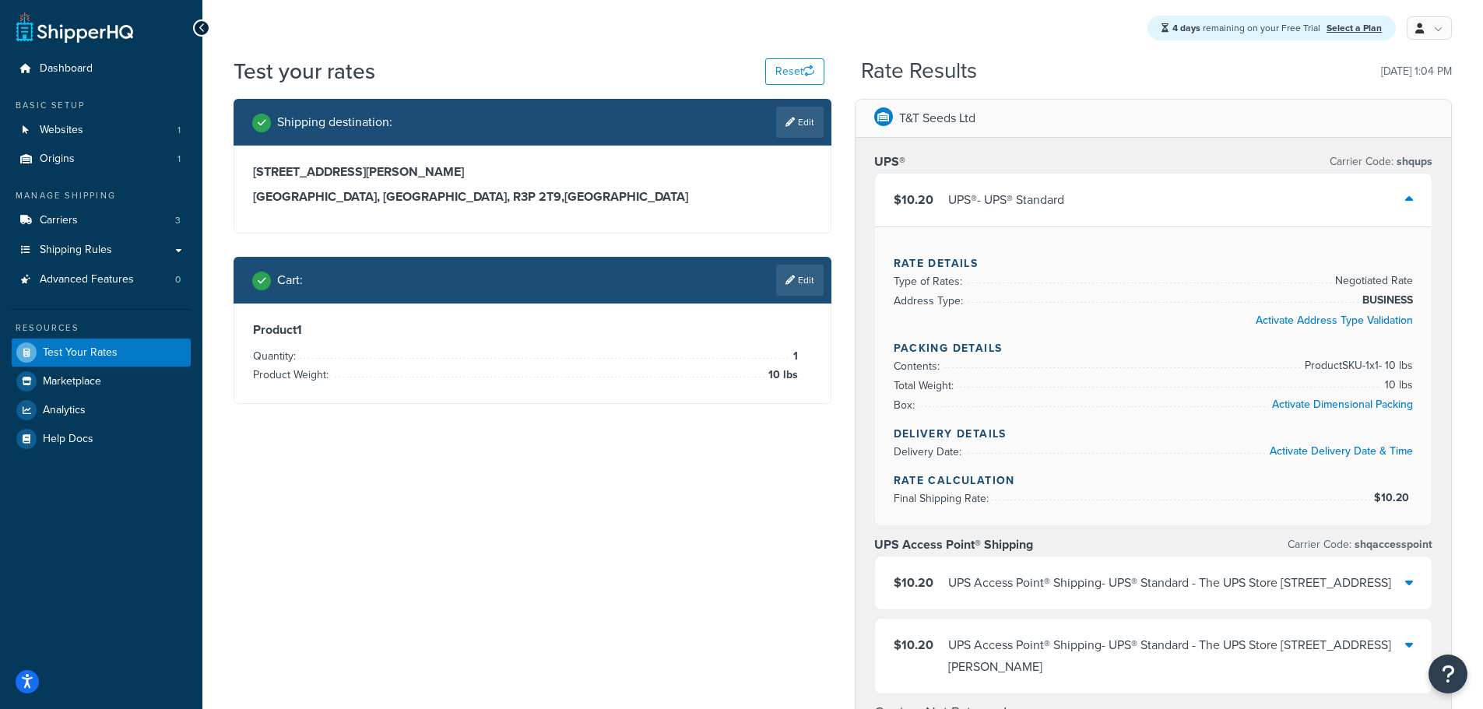
click at [1411, 202] on icon at bounding box center [1410, 199] width 8 height 12
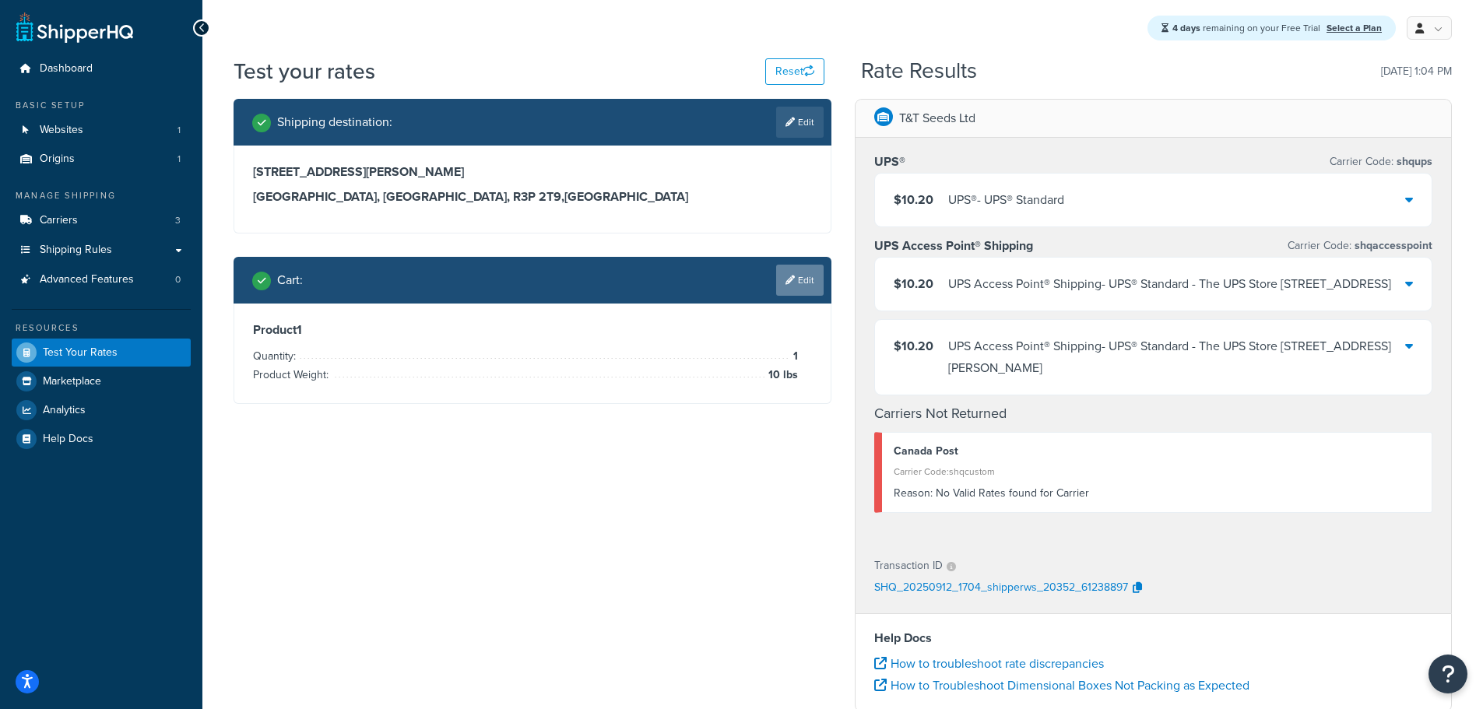
click at [807, 274] on link "Edit" at bounding box center [799, 280] width 47 height 31
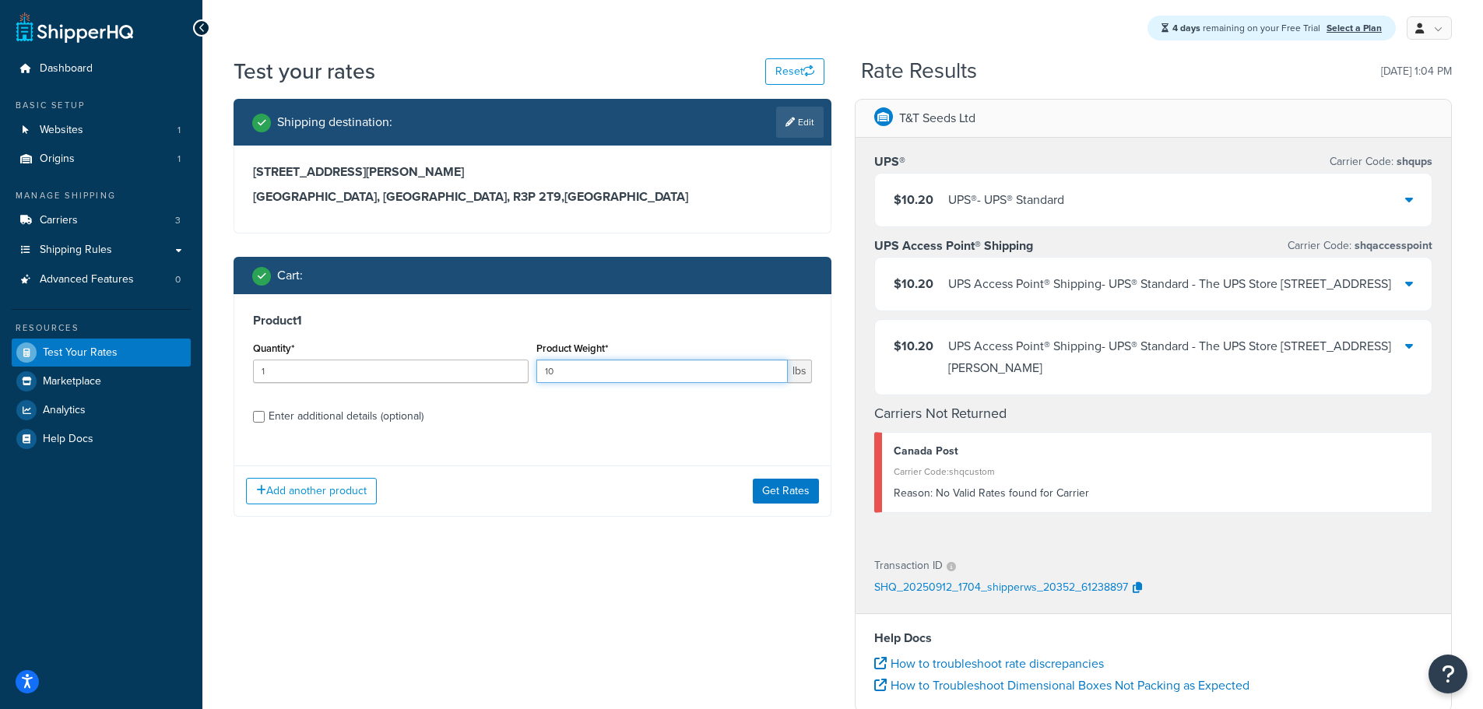
drag, startPoint x: 574, startPoint y: 375, endPoint x: 538, endPoint y: 376, distance: 35.9
click at [538, 376] on input "10" at bounding box center [663, 371] width 252 height 23
type input "50"
click at [790, 492] on button "Get Rates" at bounding box center [786, 491] width 66 height 25
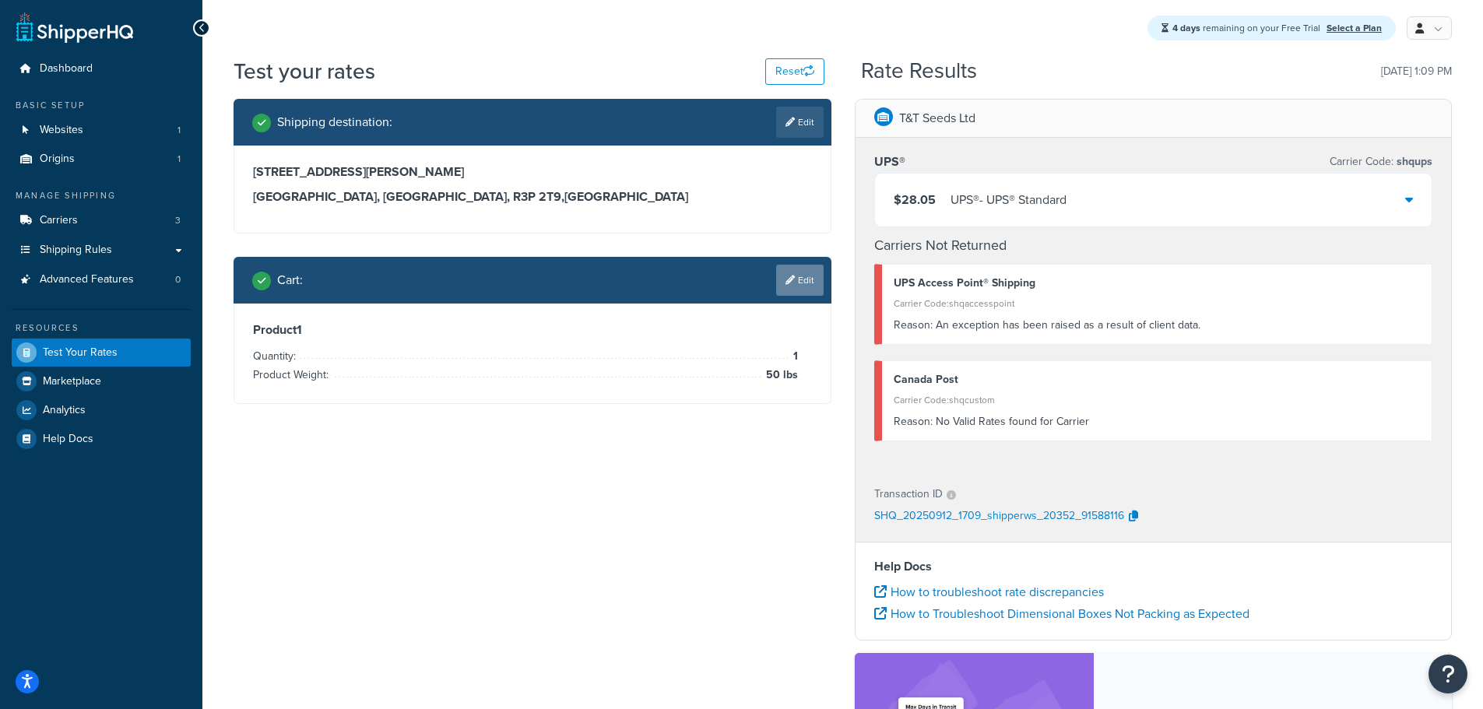
click at [795, 281] on link "Edit" at bounding box center [799, 280] width 47 height 31
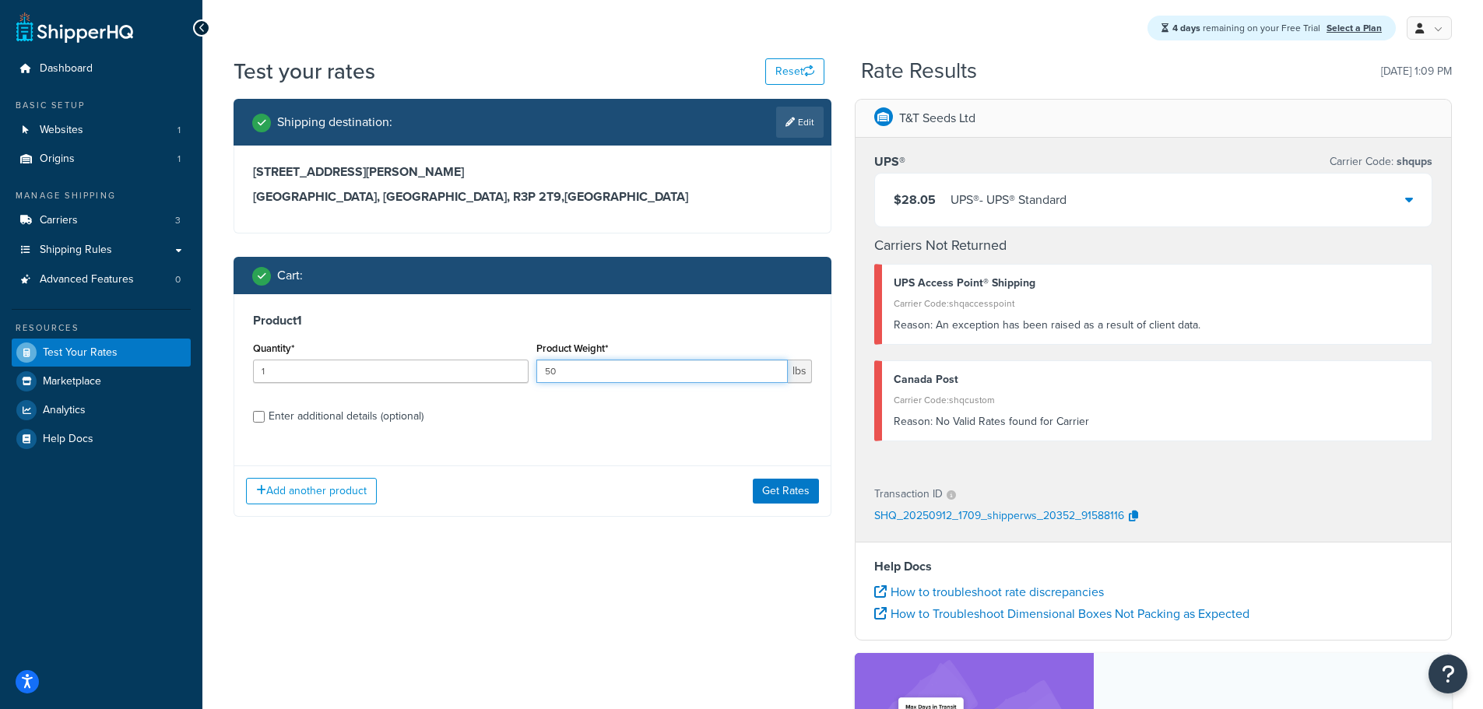
drag, startPoint x: 561, startPoint y: 371, endPoint x: 540, endPoint y: 371, distance: 20.2
click at [540, 371] on input "50" at bounding box center [663, 371] width 252 height 23
type input "25"
click at [776, 490] on button "Get Rates" at bounding box center [786, 491] width 66 height 25
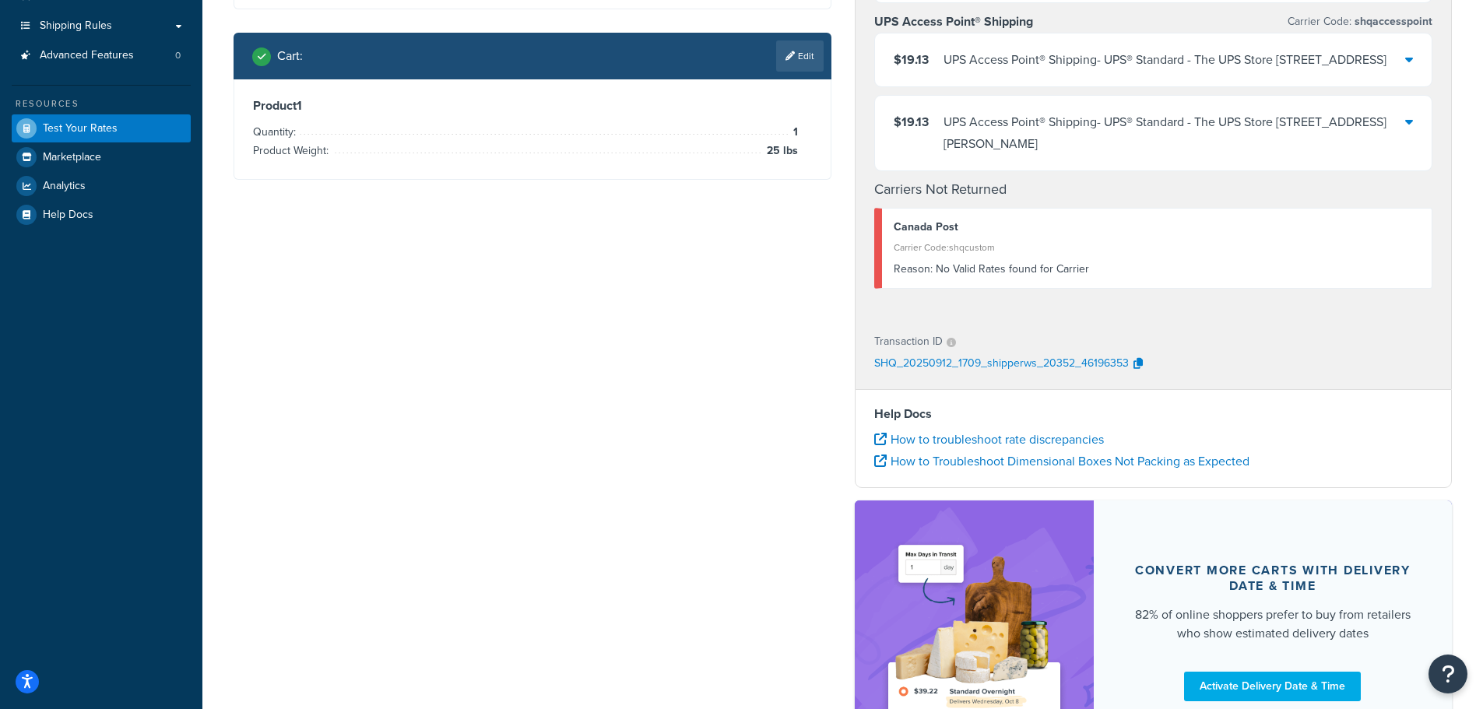
scroll to position [311, 0]
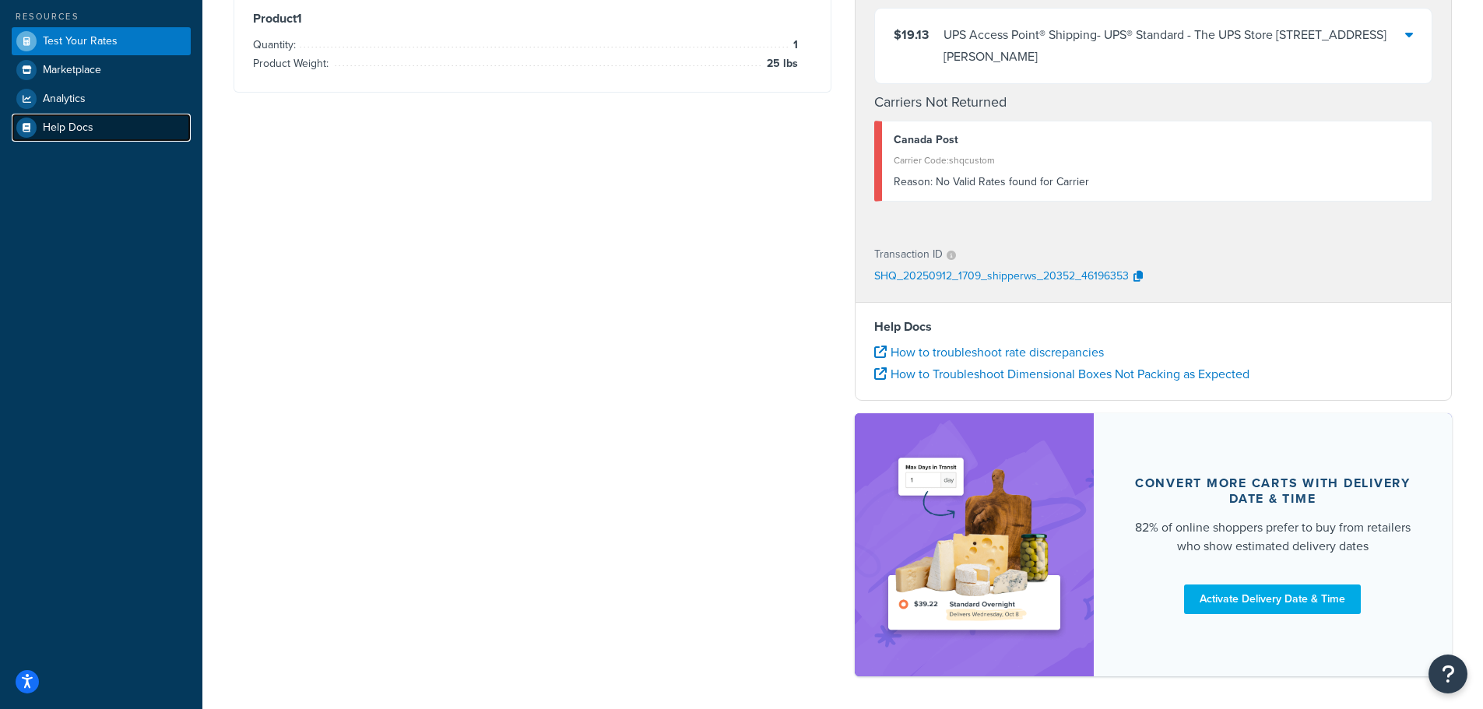
click at [91, 123] on span "Help Docs" at bounding box center [68, 127] width 51 height 13
